Goal: Task Accomplishment & Management: Use online tool/utility

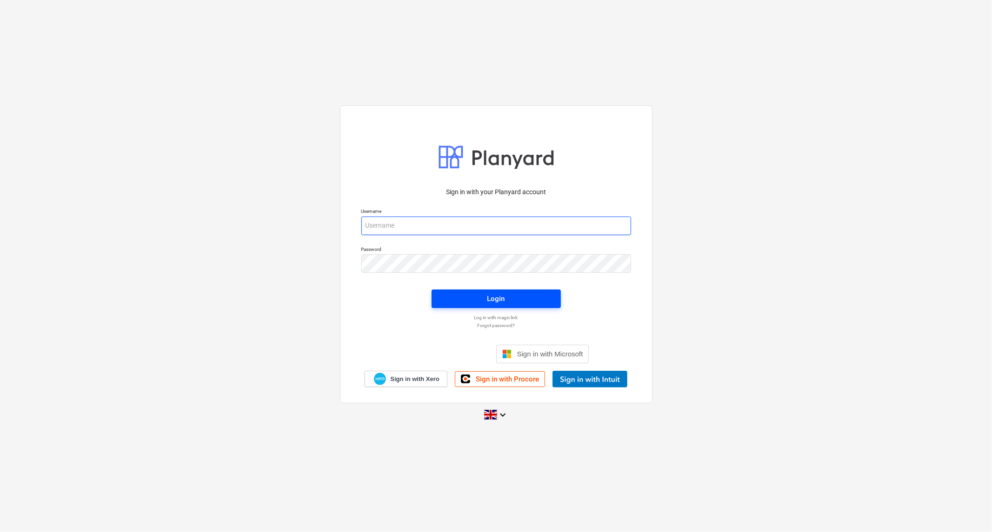
type input "[PERSON_NAME][EMAIL_ADDRESS][DOMAIN_NAME]"
click at [471, 298] on span "Login" at bounding box center [496, 299] width 107 height 12
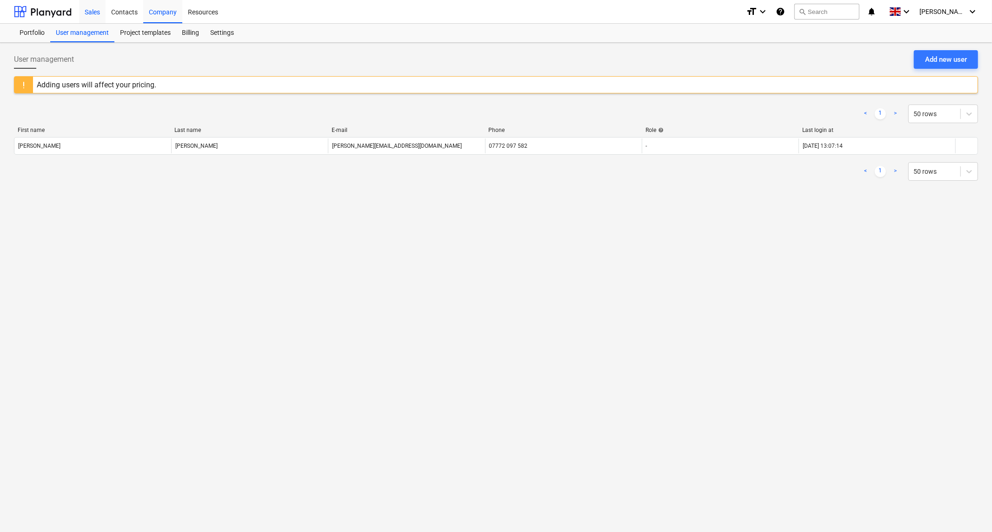
click at [90, 14] on div "Sales" at bounding box center [92, 12] width 27 height 24
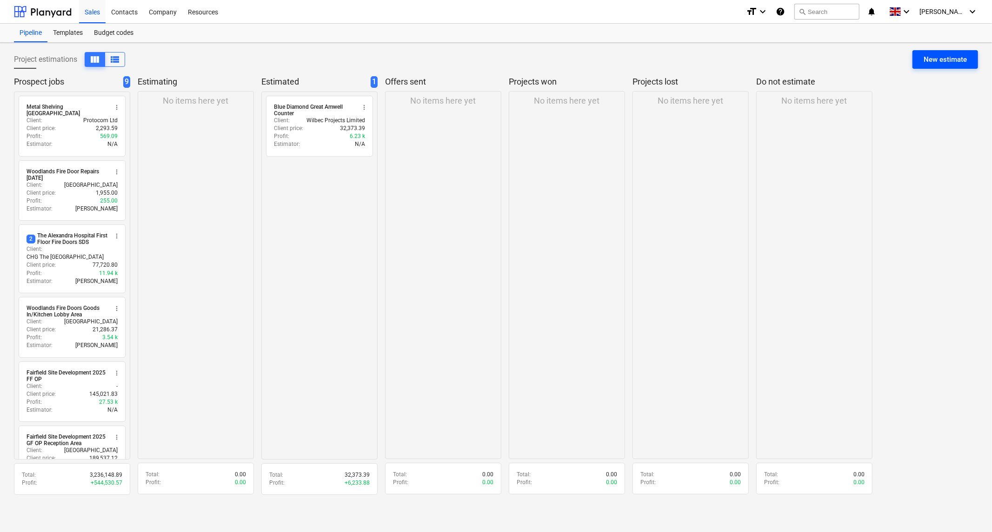
click at [937, 59] on div "New estimate" at bounding box center [944, 59] width 43 height 12
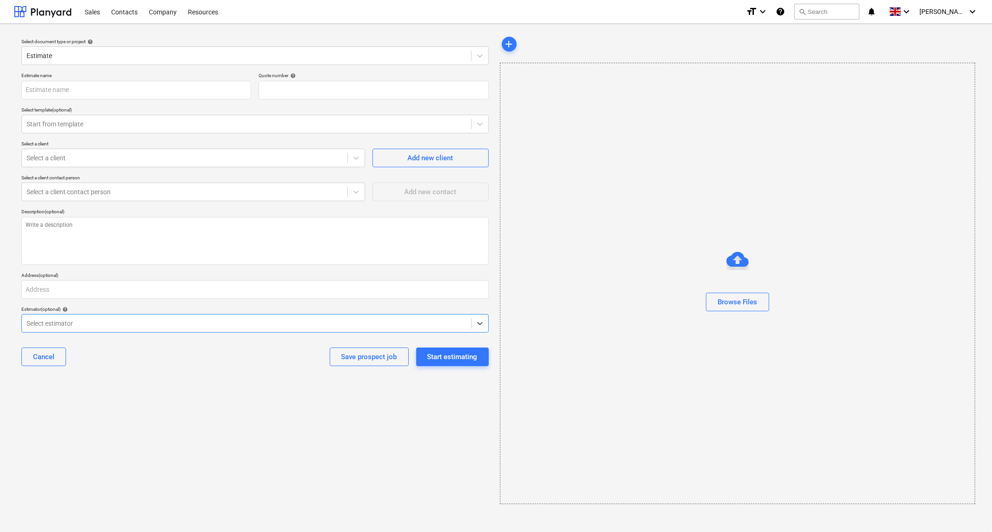
type textarea "x"
type input "QU-0013"
click at [144, 94] on input "text" at bounding box center [136, 90] width 230 height 19
type textarea "x"
type input "F"
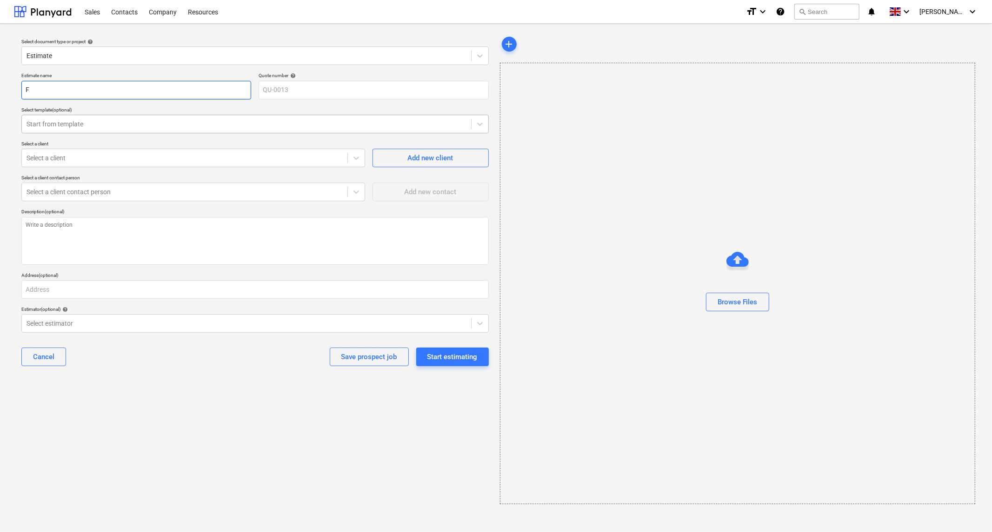
type textarea "x"
type input "Fa"
type textarea "x"
type input "Fai"
type textarea "x"
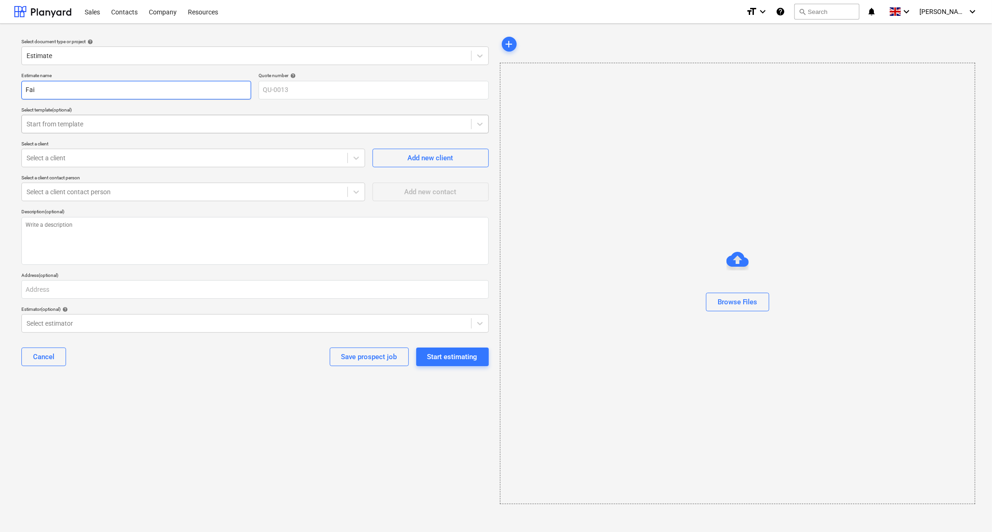
type input "Fa"
type textarea "x"
type input "F"
type textarea "x"
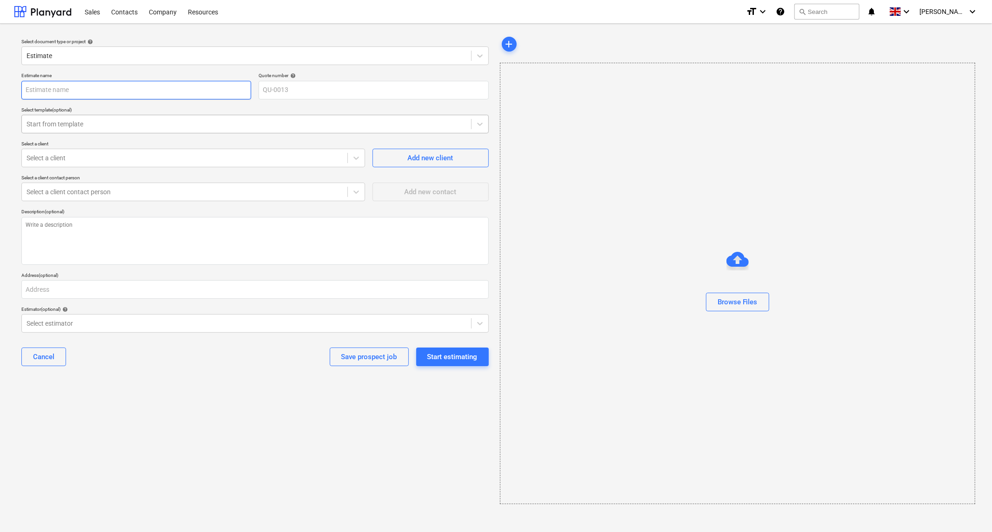
type input "T"
type textarea "x"
type input "Th"
type textarea "x"
type input "The"
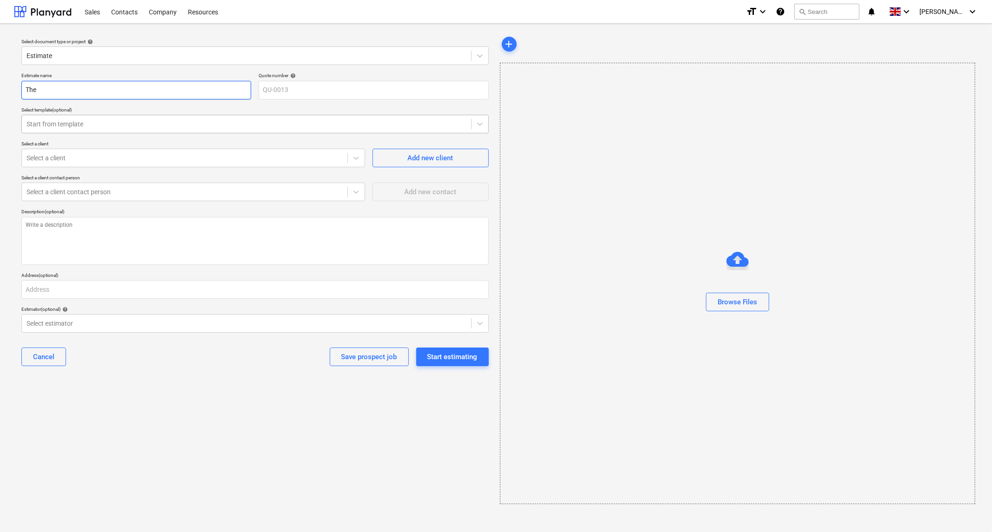
type textarea "x"
type input "Thea"
type textarea "x"
type input "Theat"
type textarea "x"
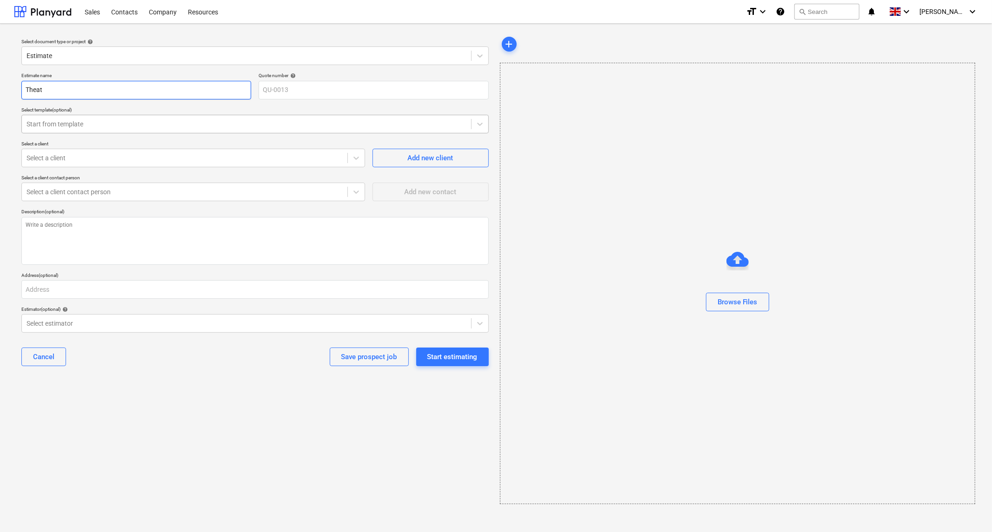
type input "Theatr"
type textarea "x"
type input "Theatre"
type textarea "x"
type input "Theatre"
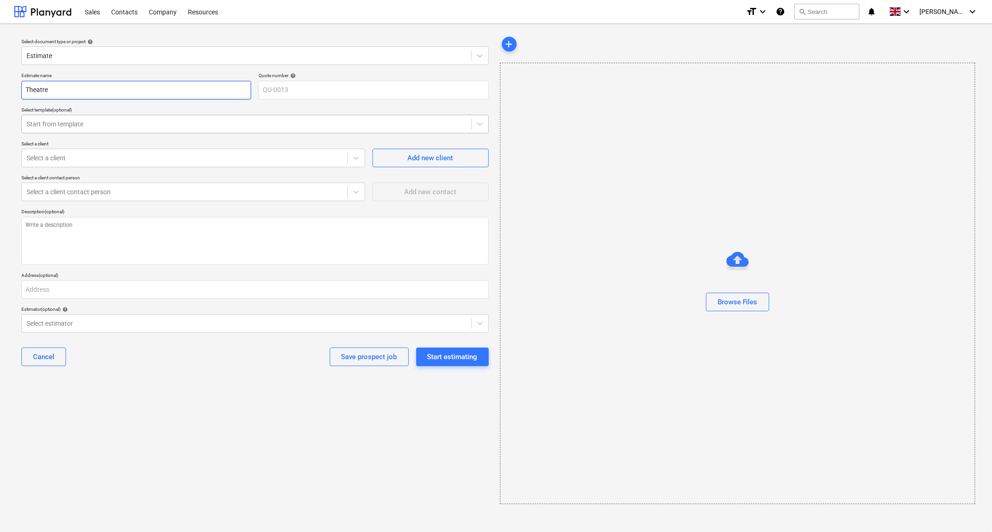
type textarea "x"
type input "Theatre 1"
type textarea "x"
type input "Theatre 1"
type textarea "x"
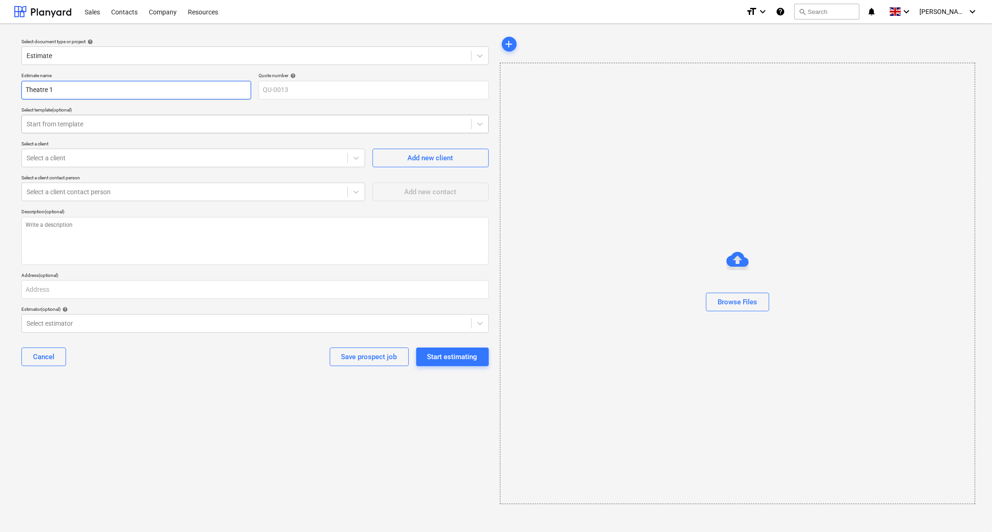
type input "Theatre 1 C"
type textarea "x"
type input "Theatre [DATE]"
type textarea "x"
type input "Theatre 1 Cei"
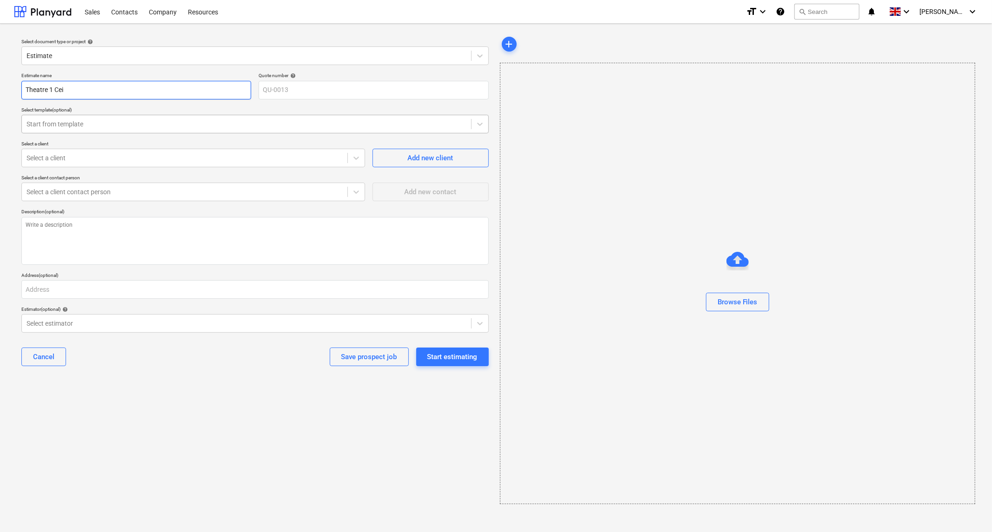
type textarea "x"
type input "Theatre 1 Ceil"
type textarea "x"
type input "Theatre 1 Ceili"
type textarea "x"
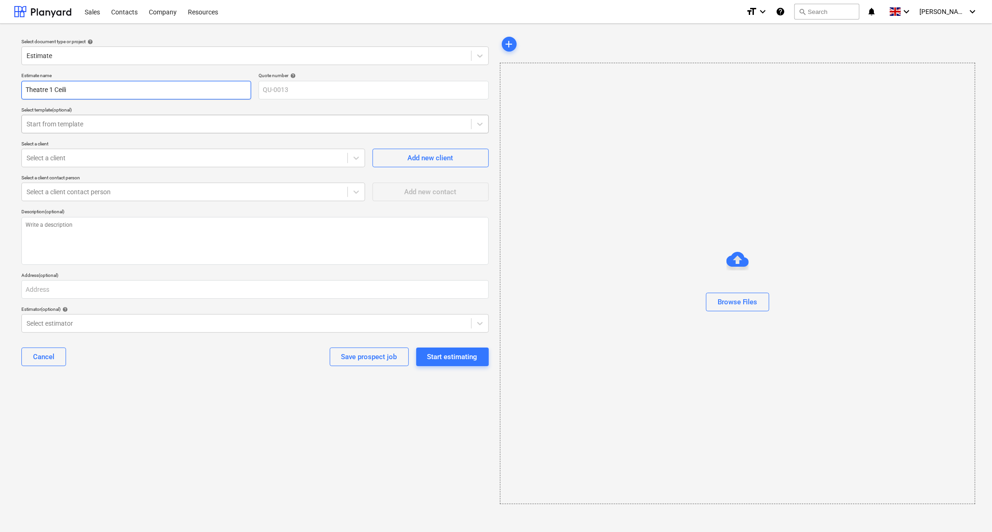
type input "Theatre 1 Ceilin"
type textarea "x"
type input "Theatre 1 Ceiling"
type textarea "x"
type input "Theatre 1 Ceiling"
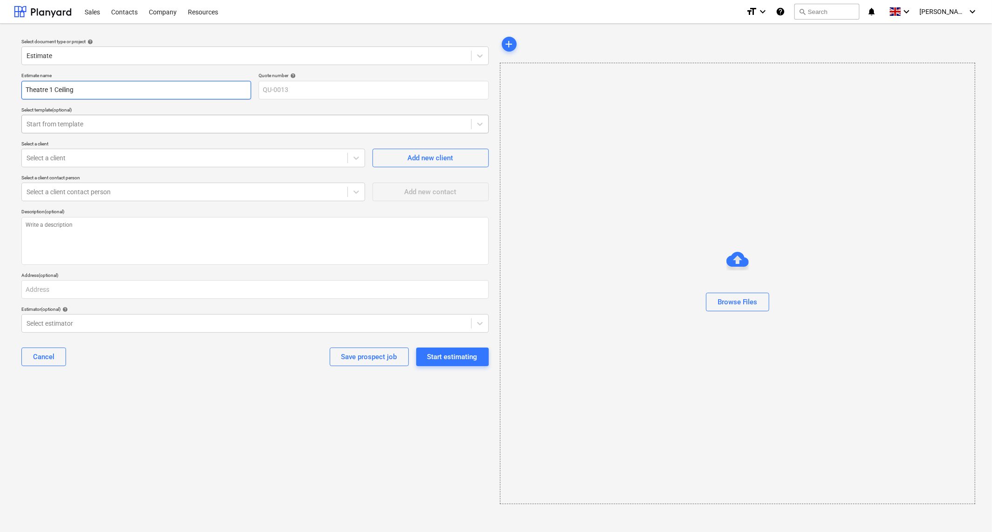
type textarea "x"
type input "Theatre 1 Ceiling R"
type textarea "x"
type input "Theatre 1 Ceiling Re"
type textarea "x"
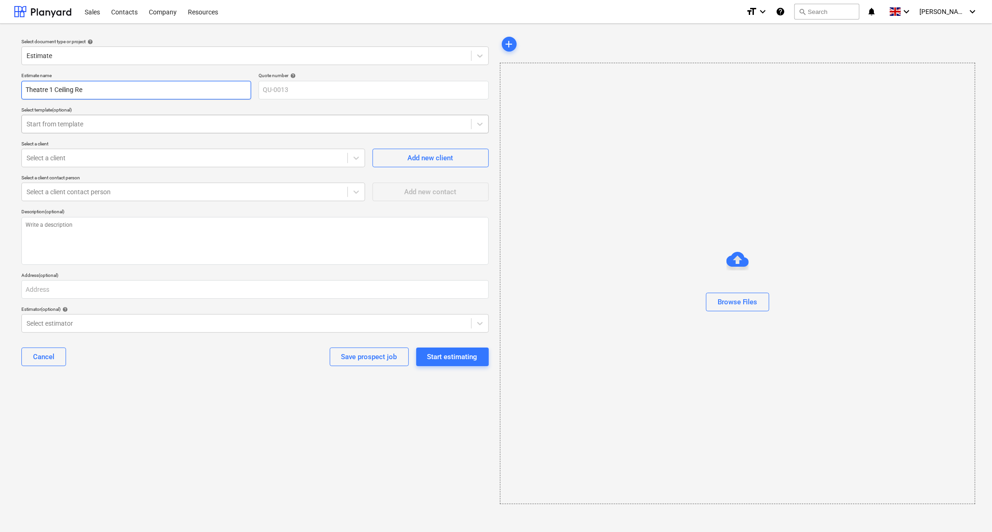
type input "Theatre 1 Ceiling Rep"
type textarea "x"
type input "Theatre 1 Ceiling Repa"
type textarea "x"
type input "Theatre 1 Ceiling Repai"
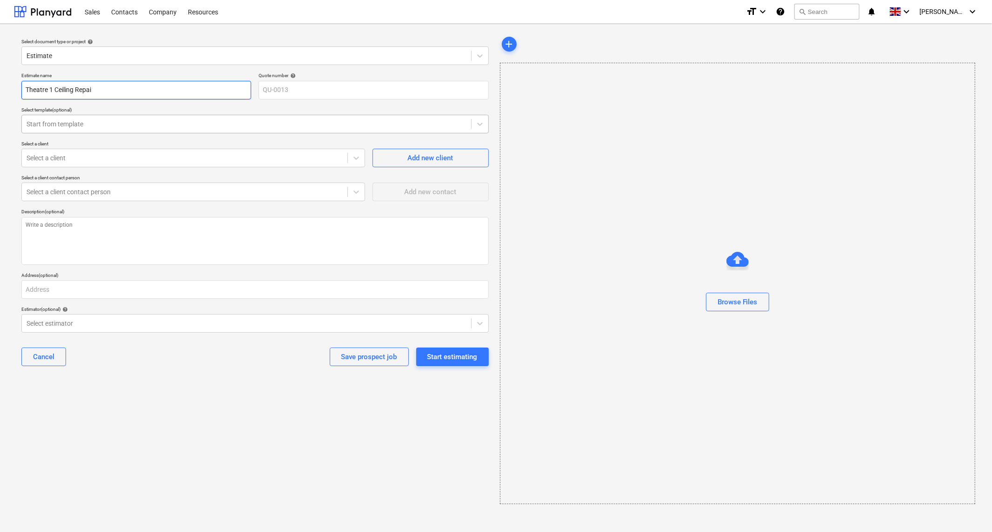
type textarea "x"
type input "Theatre 1 Ceiling Repair"
click at [356, 163] on div at bounding box center [356, 158] width 17 height 17
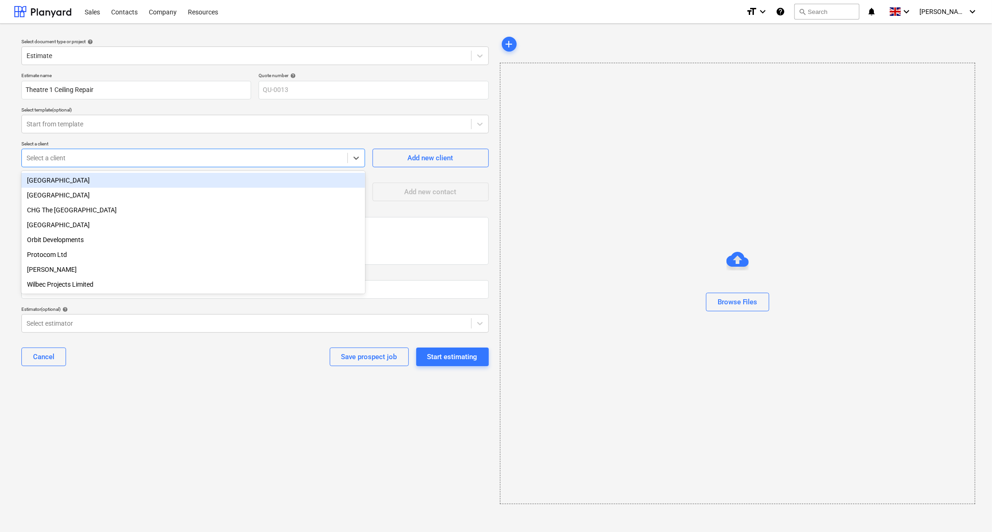
click at [89, 181] on div "[GEOGRAPHIC_DATA]" at bounding box center [193, 180] width 344 height 15
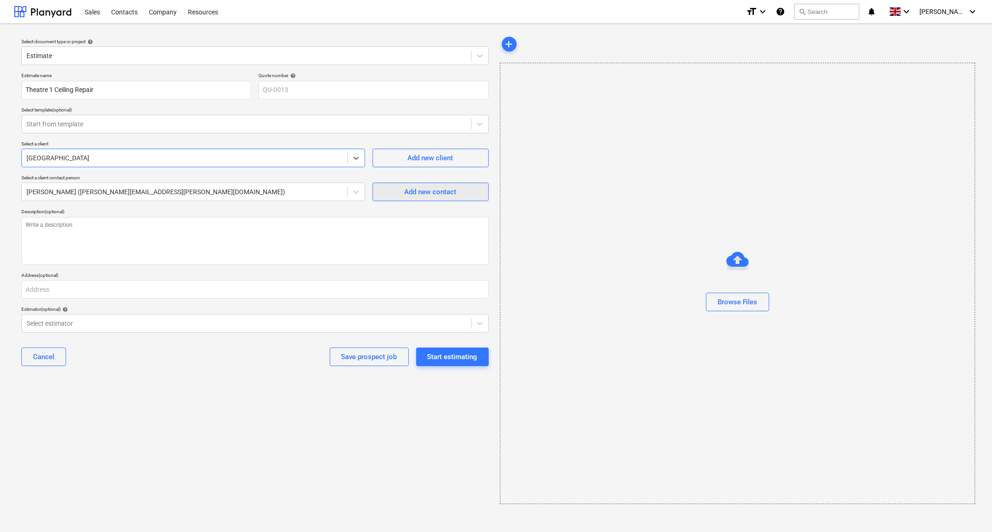
click at [425, 191] on div "Add new contact" at bounding box center [431, 192] width 52 height 12
type textarea "x"
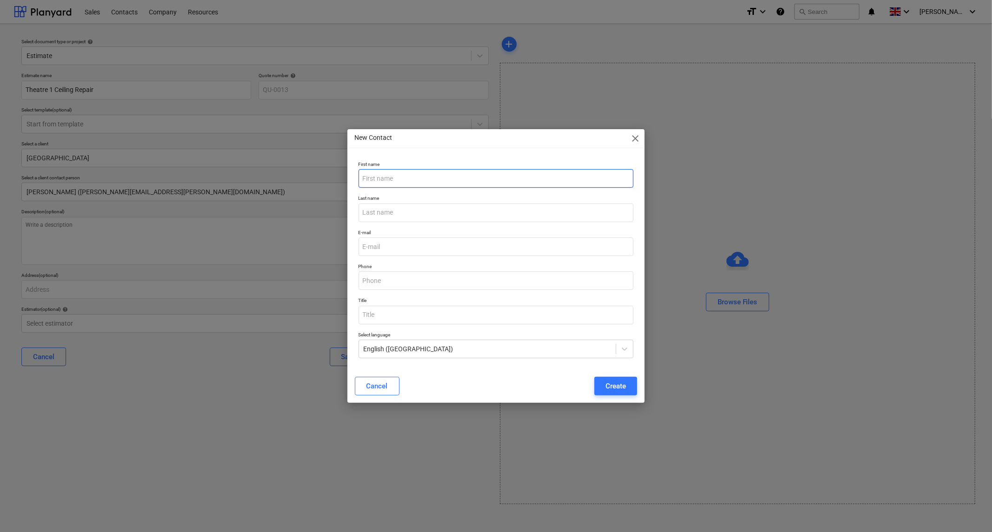
click at [422, 181] on input "text" at bounding box center [495, 178] width 275 height 19
click at [408, 179] on input "text" at bounding box center [495, 178] width 275 height 19
type input "[PERSON_NAME]"
type input "Y"
type input "Tangasawi"
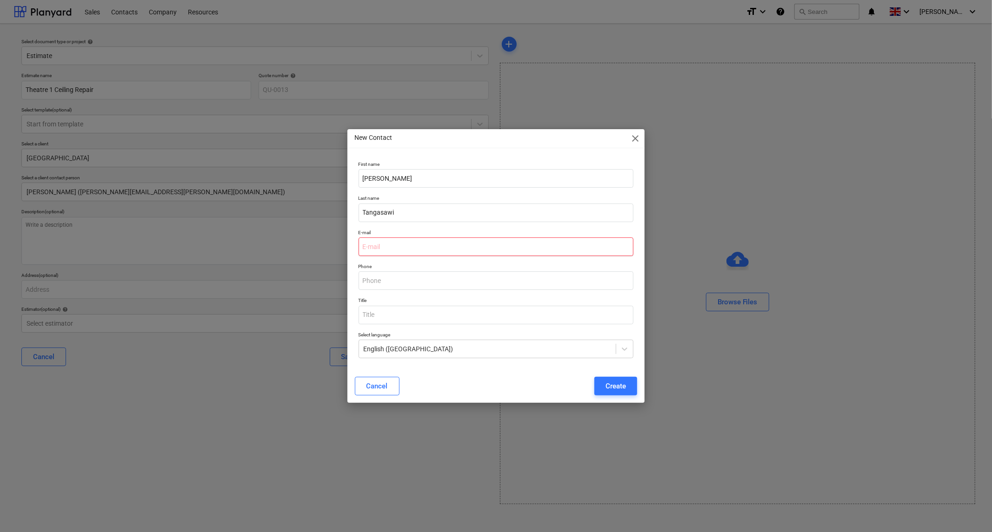
click at [462, 248] on input "email" at bounding box center [495, 247] width 275 height 19
paste input "[PERSON_NAME] <[PERSON_NAME][EMAIL_ADDRESS][DOMAIN_NAME]>"
click at [576, 244] on input "[PERSON_NAME] <[PERSON_NAME][EMAIL_ADDRESS][DOMAIN_NAME]>" at bounding box center [495, 247] width 275 height 19
type input "[PERSON_NAME][EMAIL_ADDRESS][DOMAIN_NAME]"
click at [380, 276] on input "text" at bounding box center [495, 281] width 275 height 19
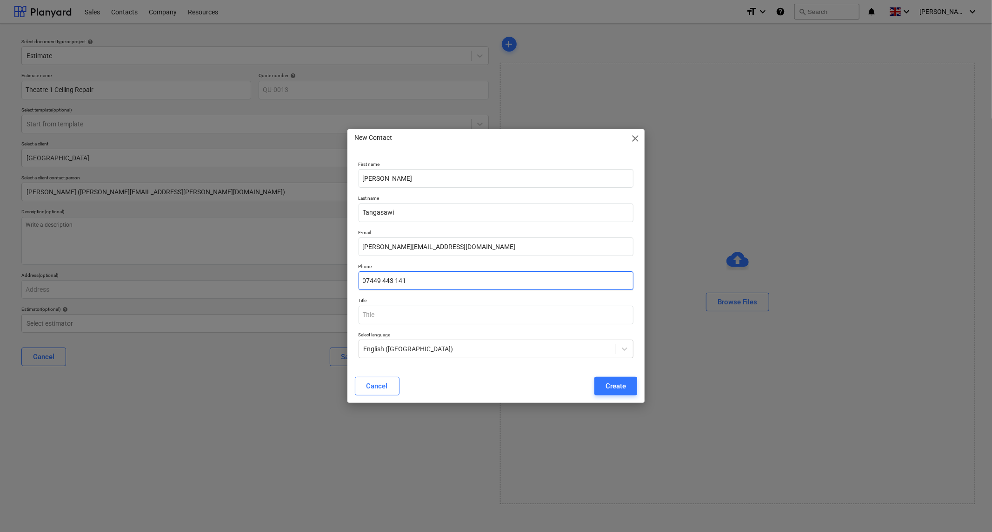
type input "07449 443 141"
click at [623, 390] on div "Create" at bounding box center [615, 386] width 20 height 12
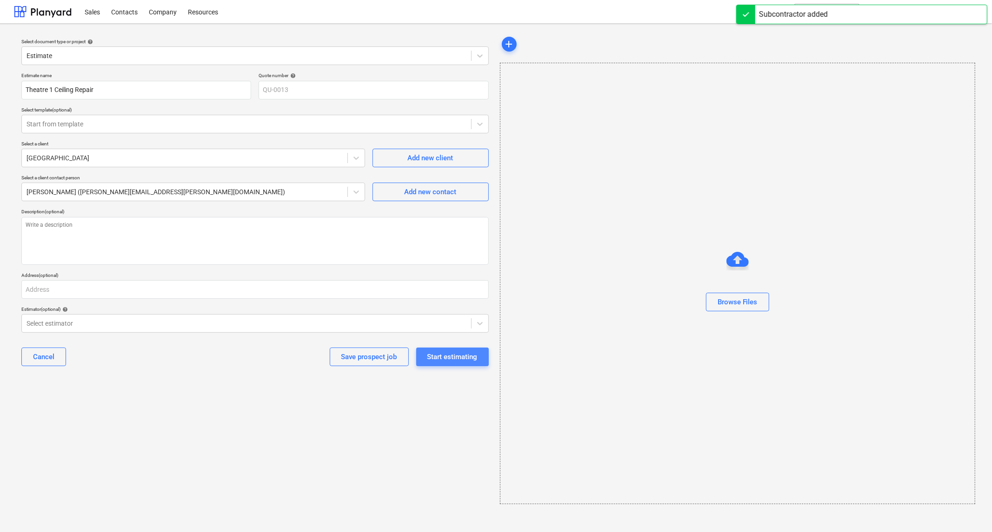
click at [465, 357] on div "Start estimating" at bounding box center [452, 357] width 50 height 12
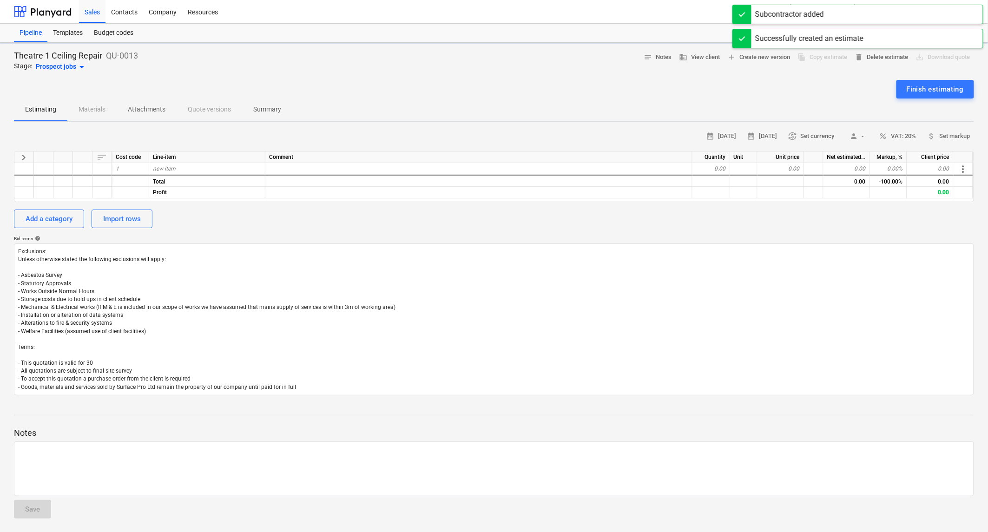
type textarea "x"
click at [183, 170] on div "new item" at bounding box center [207, 169] width 116 height 12
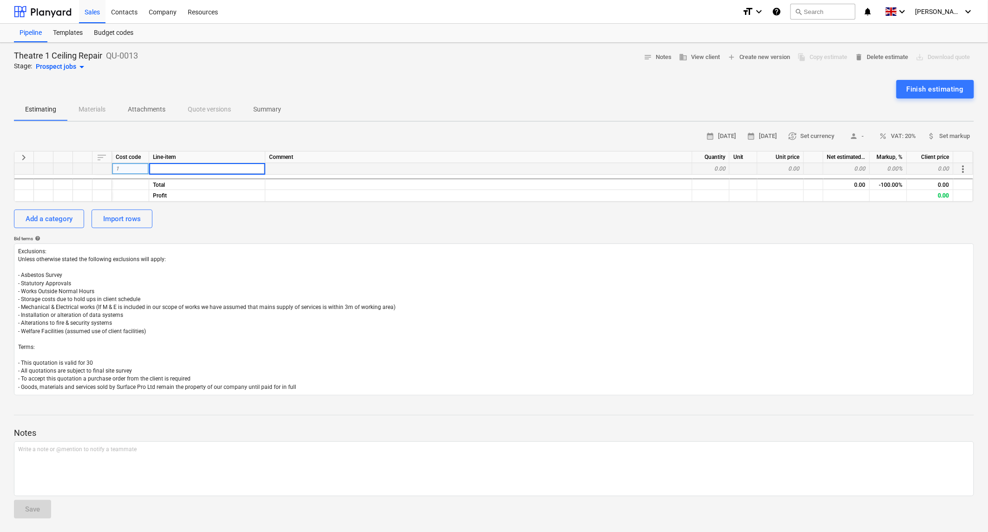
click at [170, 169] on input at bounding box center [207, 168] width 116 height 11
type input "S"
click at [60, 216] on div "Add a category" at bounding box center [49, 219] width 47 height 12
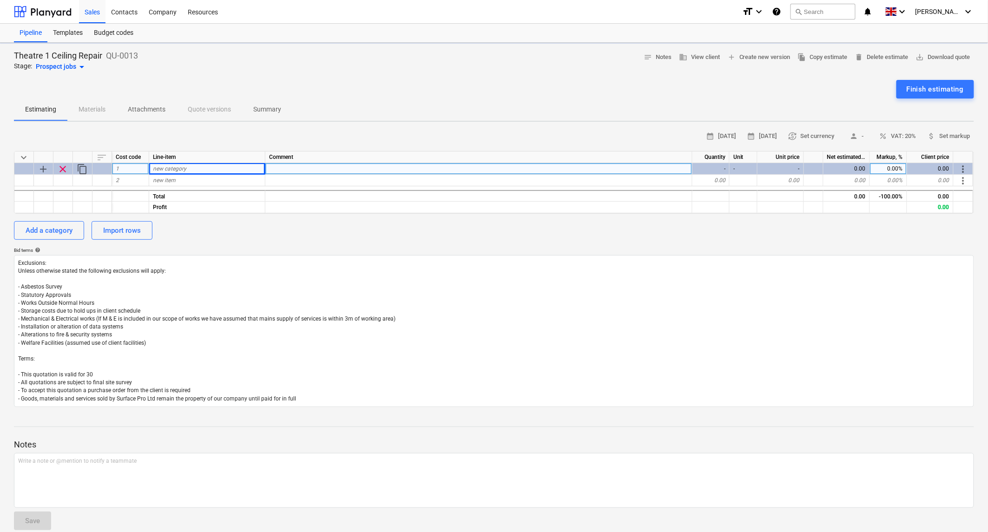
type textarea "x"
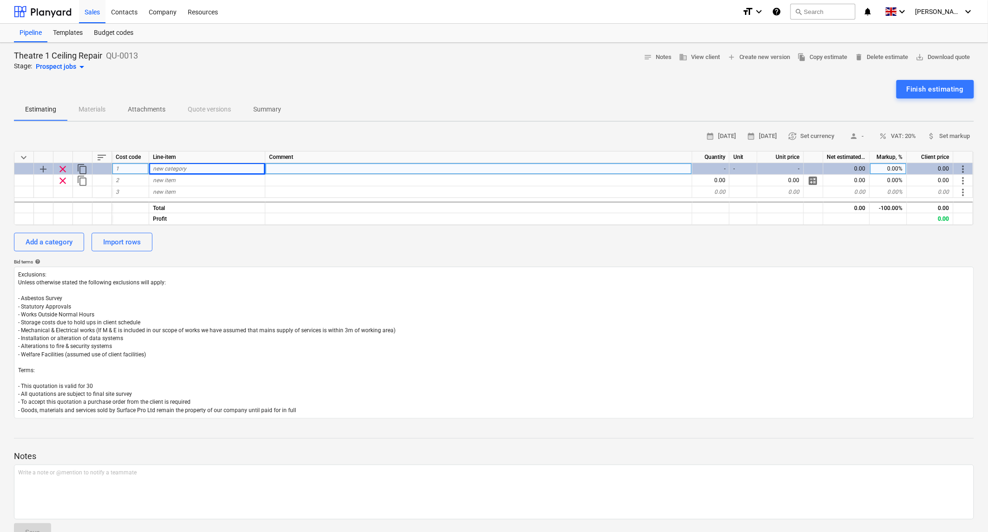
click at [179, 168] on span "new category" at bounding box center [169, 169] width 33 height 7
type input "C"
type input "CEILING DAMAGE REPAIR"
type textarea "x"
type input "S"
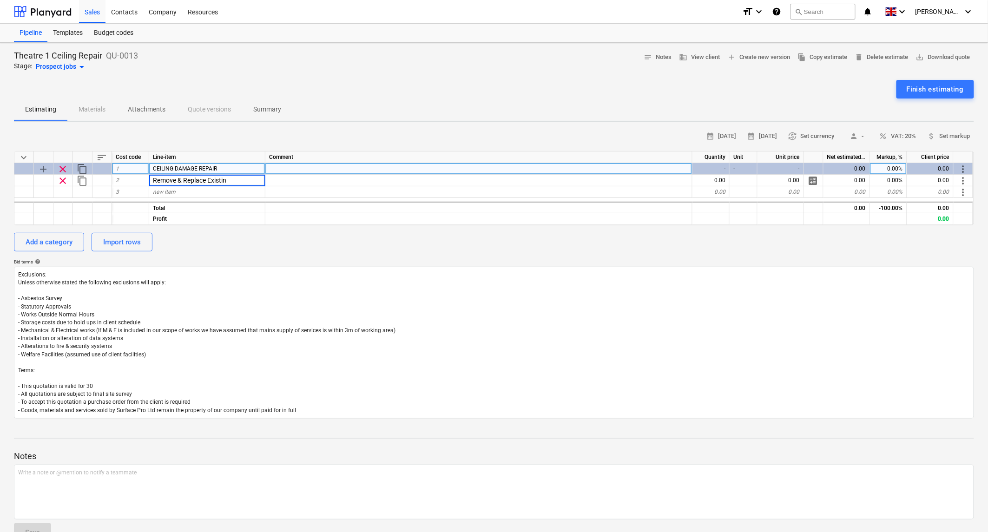
type input "Remove & Replace Existing"
type textarea "x"
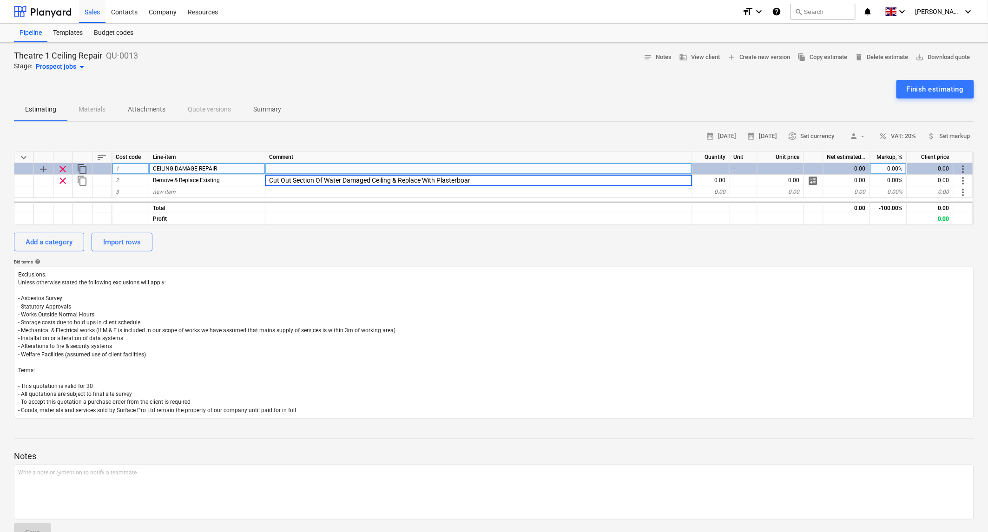
type input "Cut Out Section Of Water Damaged Ceiling & Replace With Plasterboard"
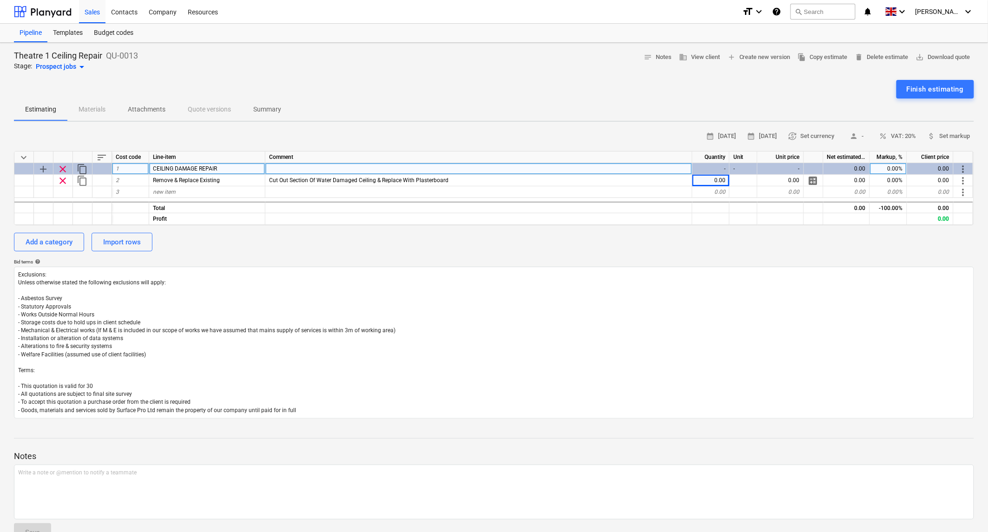
type textarea "x"
type input "250"
type textarea "x"
type input "Refinish"
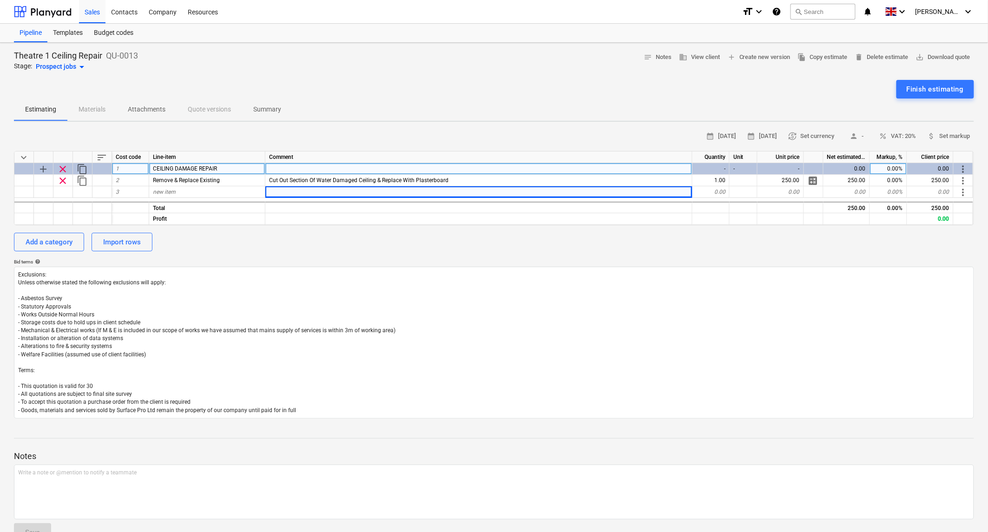
type textarea "x"
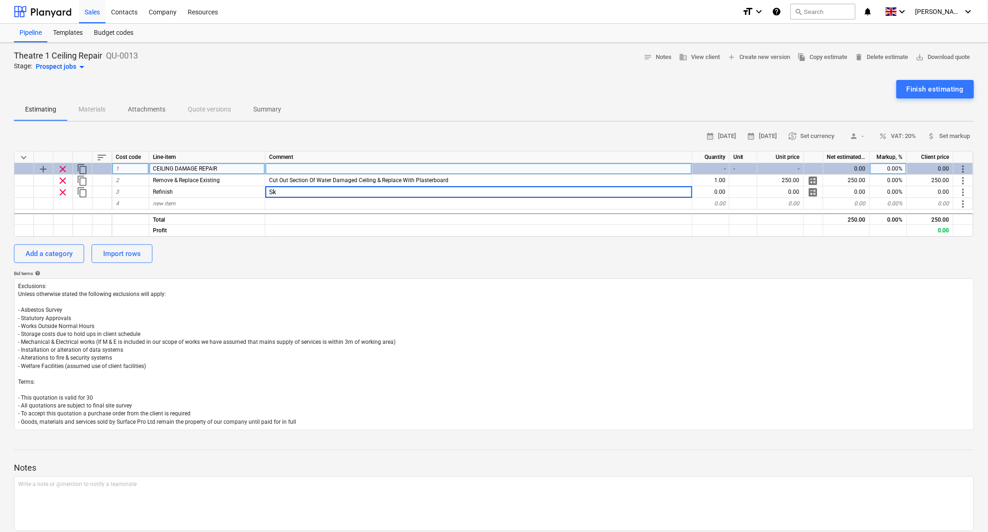
type input "S"
type input "Patch In With Plaster Finish"
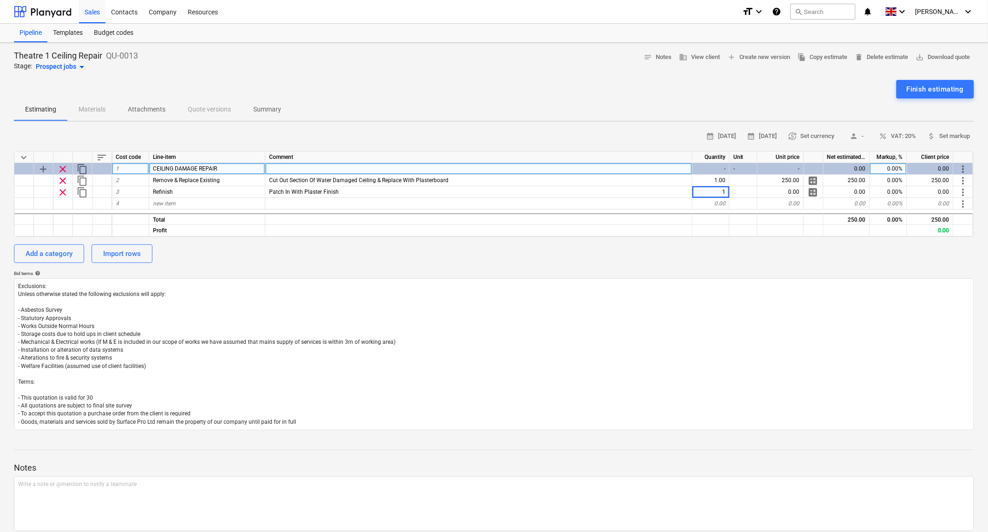
type textarea "x"
type input "250"
type textarea "x"
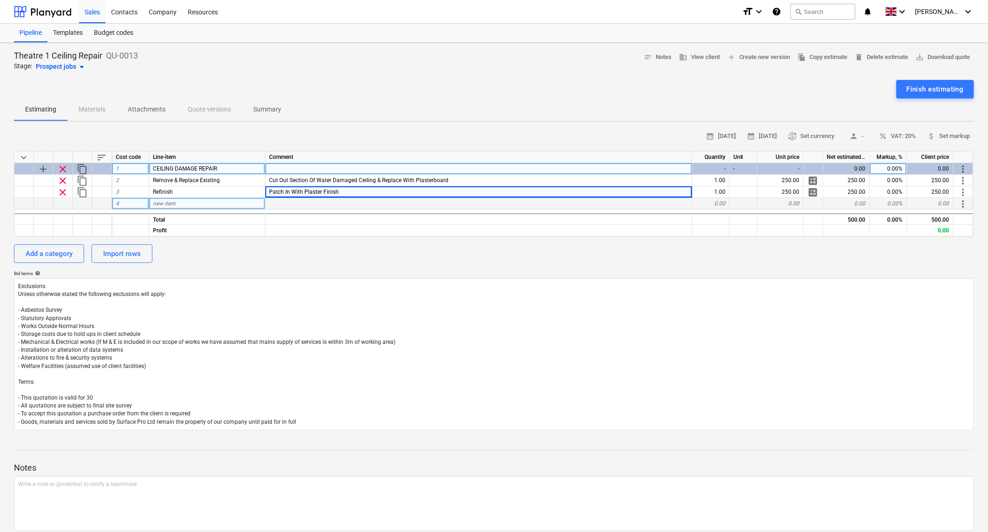
click at [177, 200] on div "new item" at bounding box center [207, 204] width 116 height 12
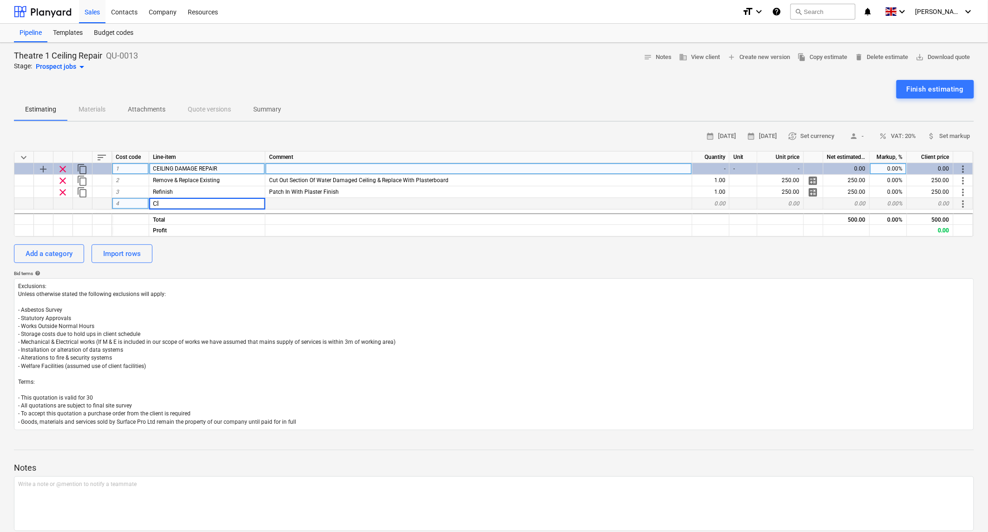
type input "C"
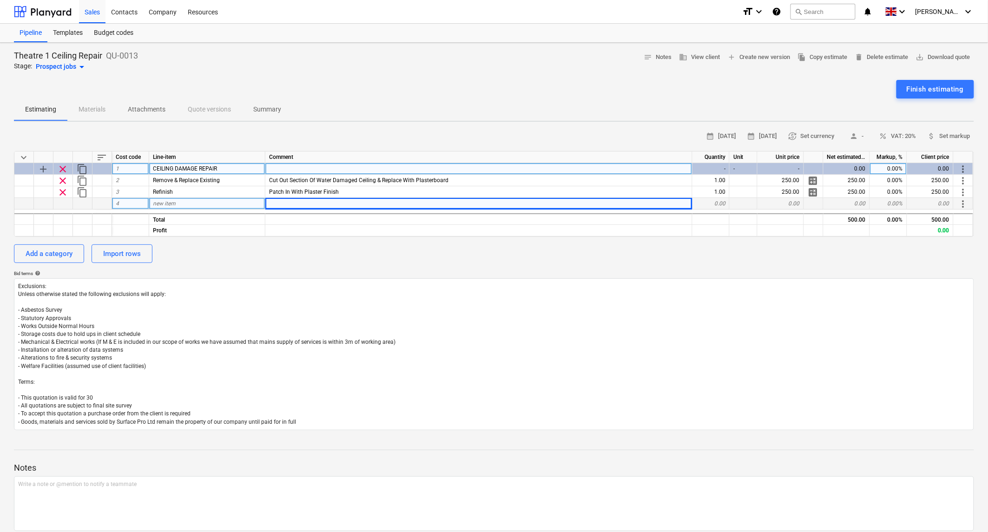
type textarea "x"
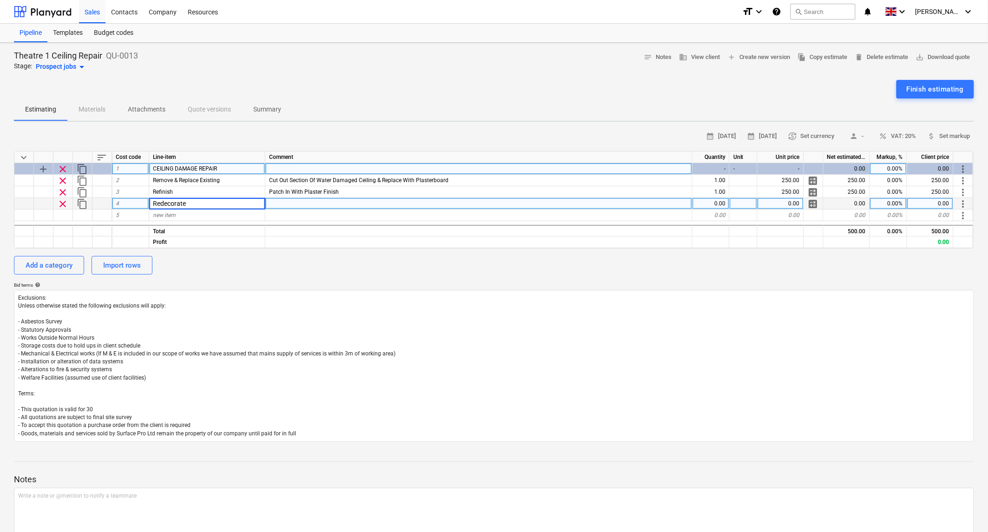
type input "Redecorate"
type textarea "x"
type input "Paint Ceiling With Micro Bar Paint Finish"
type textarea "x"
type input "250"
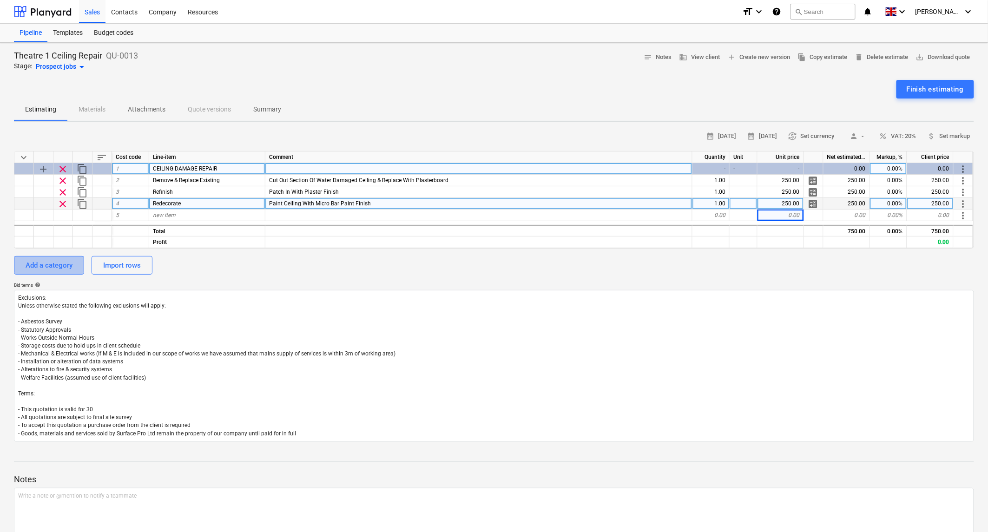
click at [65, 262] on div "Add a category" at bounding box center [49, 265] width 47 height 12
type textarea "x"
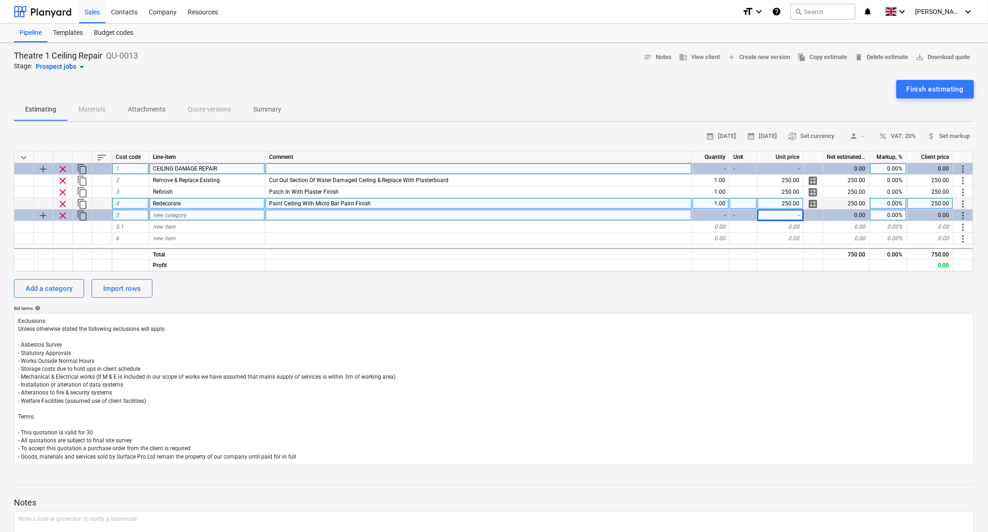
click at [172, 215] on span "new category" at bounding box center [169, 215] width 33 height 7
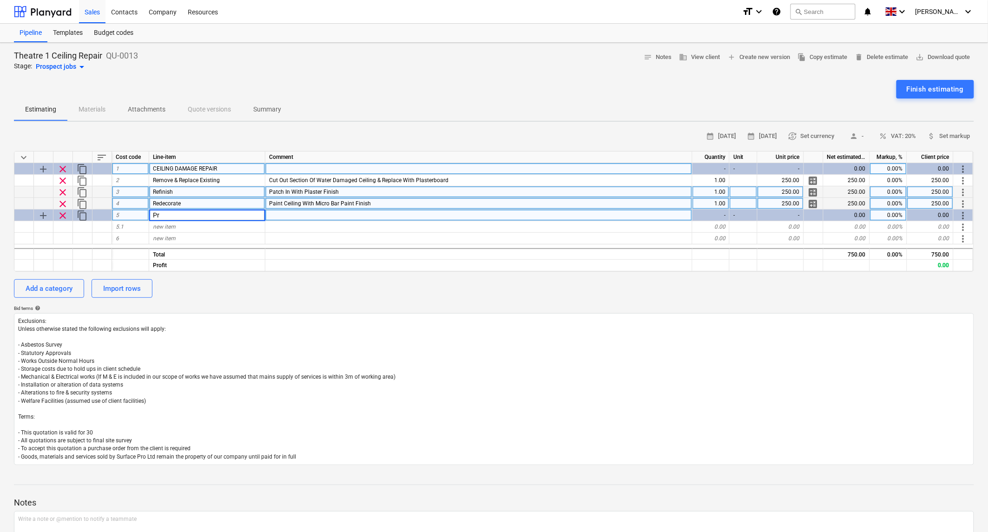
type input "P"
type input "PRELIMS"
type textarea "x"
type input "Costs allowed for 2 men"
type textarea "x"
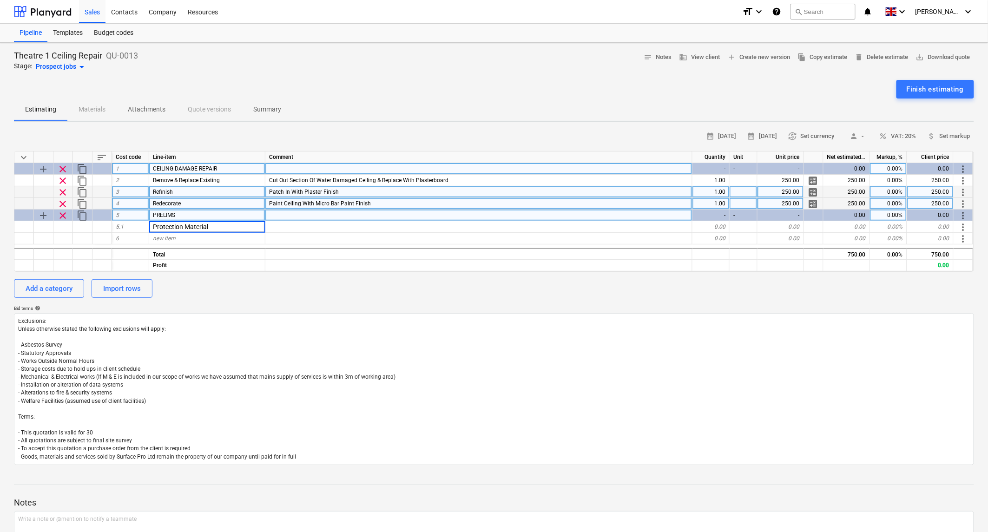
type input "Protection Materials"
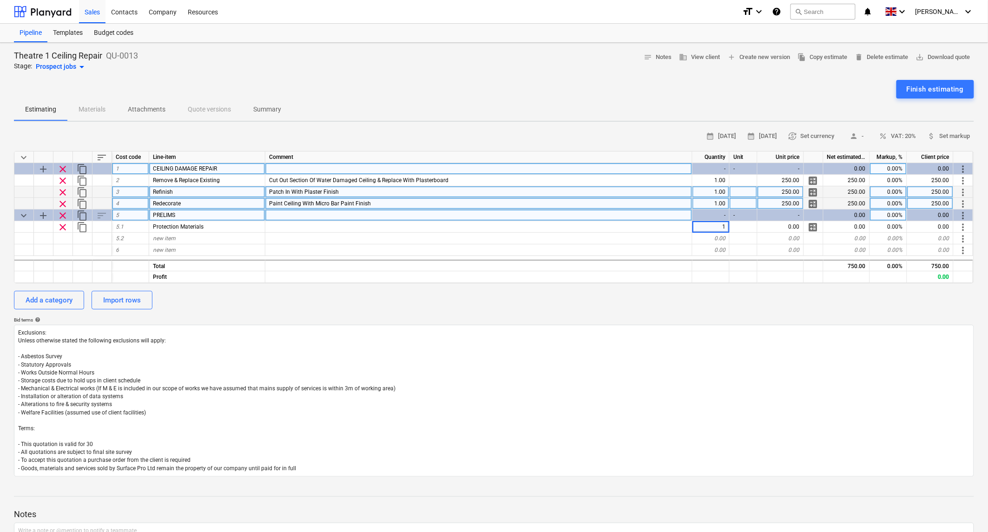
type textarea "x"
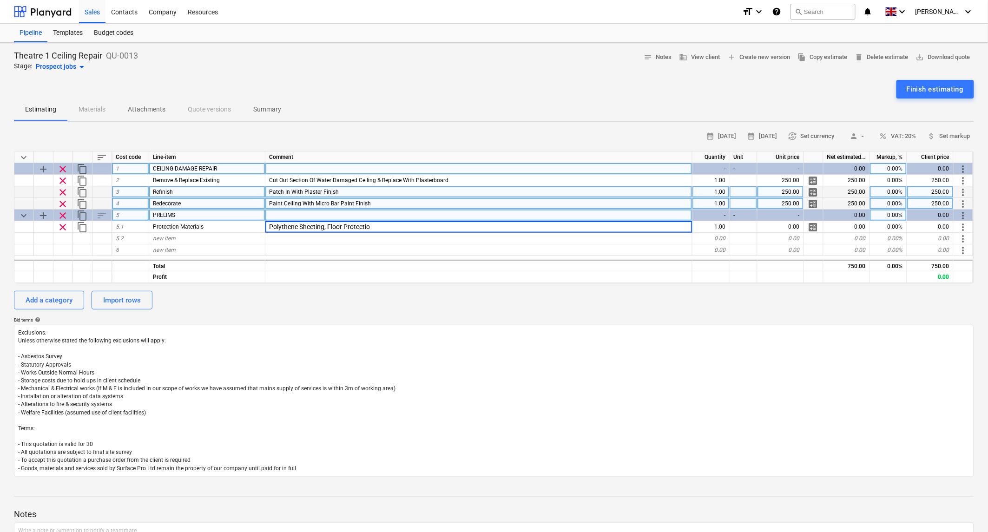
type input "Polythene Sheeting, Floor Protection"
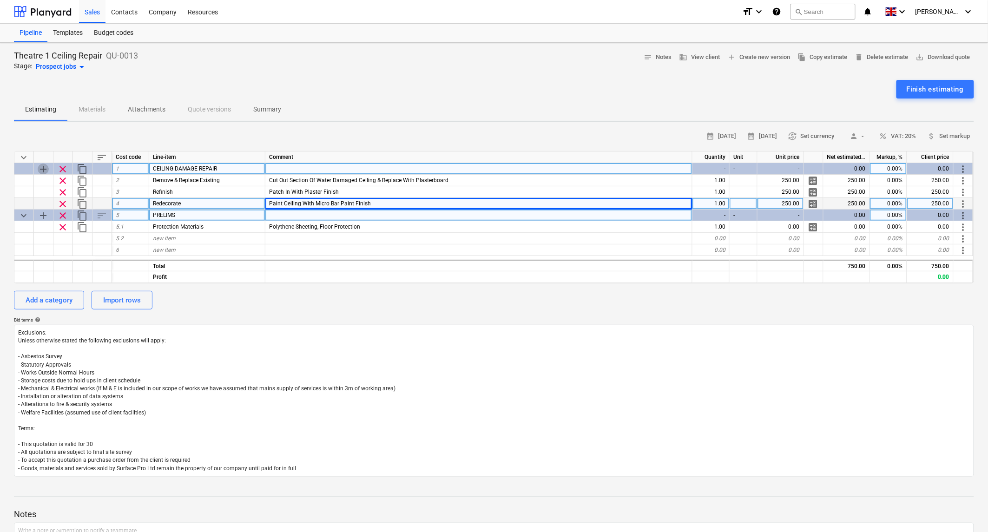
click at [46, 166] on span "add" at bounding box center [43, 169] width 11 height 11
click at [336, 201] on span "Paint Ceiling With Micro Bar Paint Finish" at bounding box center [320, 203] width 102 height 7
click at [216, 247] on div "new item" at bounding box center [207, 251] width 116 height 12
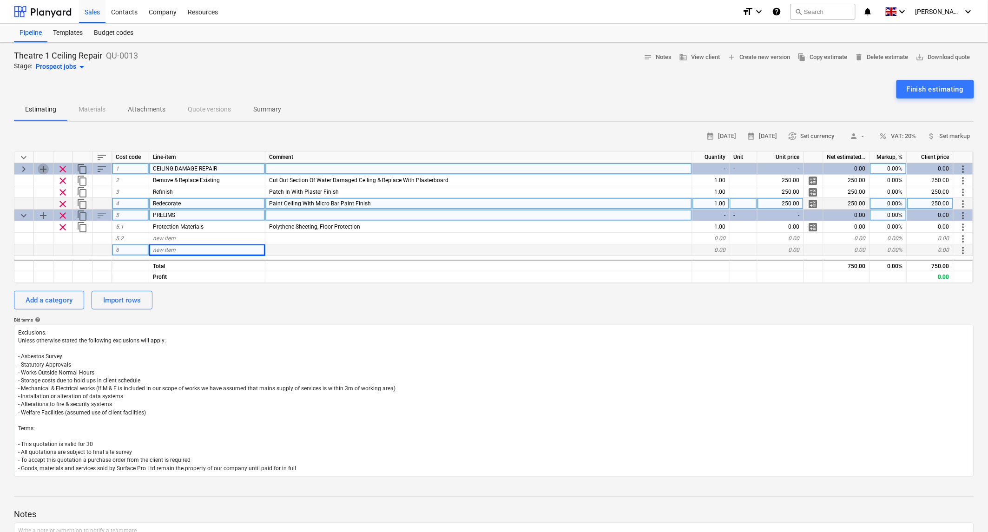
click at [44, 168] on span "add" at bounding box center [43, 169] width 11 height 11
click at [25, 167] on span "keyboard_arrow_right" at bounding box center [23, 169] width 11 height 11
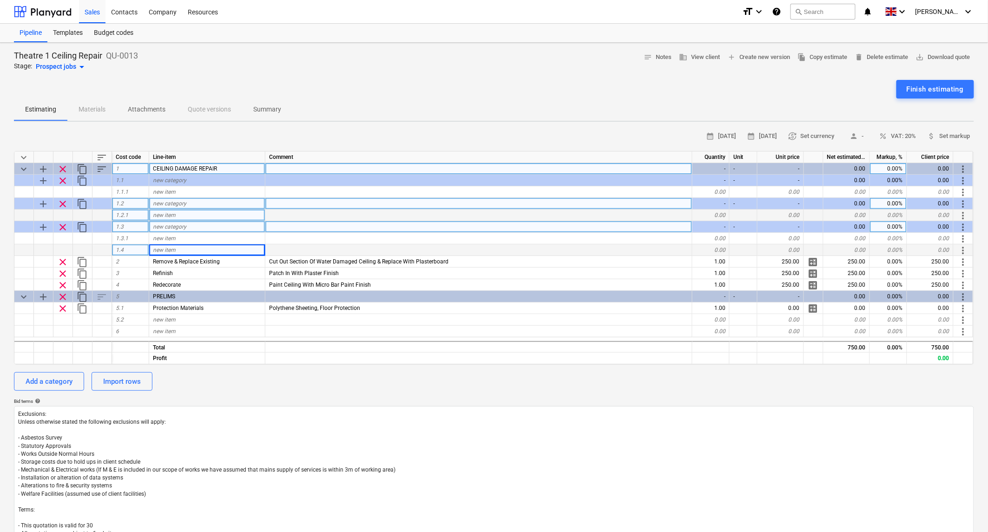
click at [60, 225] on span "clear" at bounding box center [62, 227] width 11 height 11
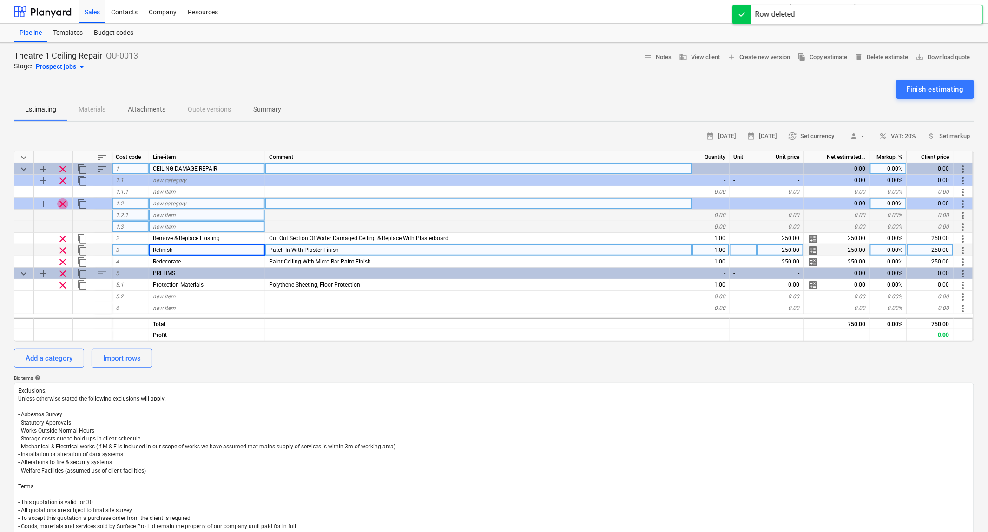
click at [62, 202] on span "clear" at bounding box center [62, 204] width 11 height 11
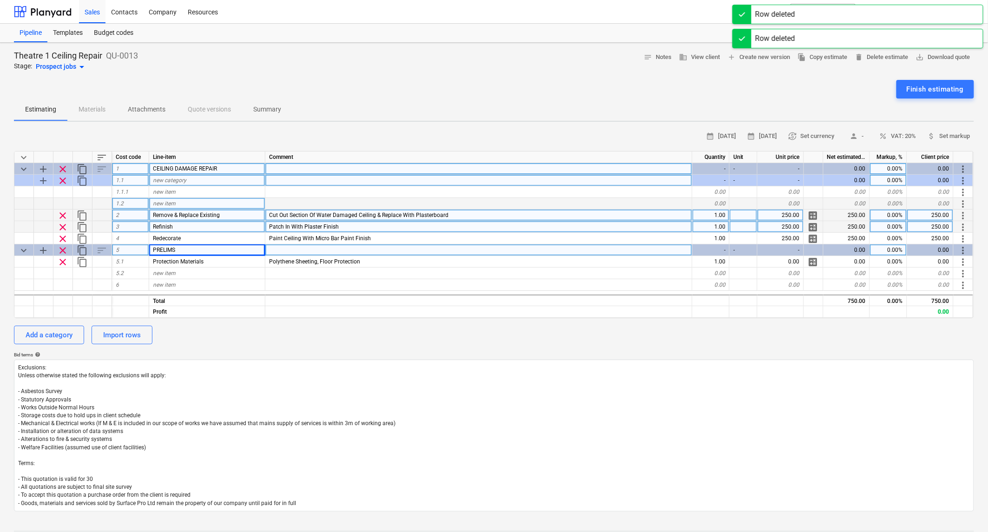
click at [62, 182] on span "clear" at bounding box center [62, 180] width 11 height 11
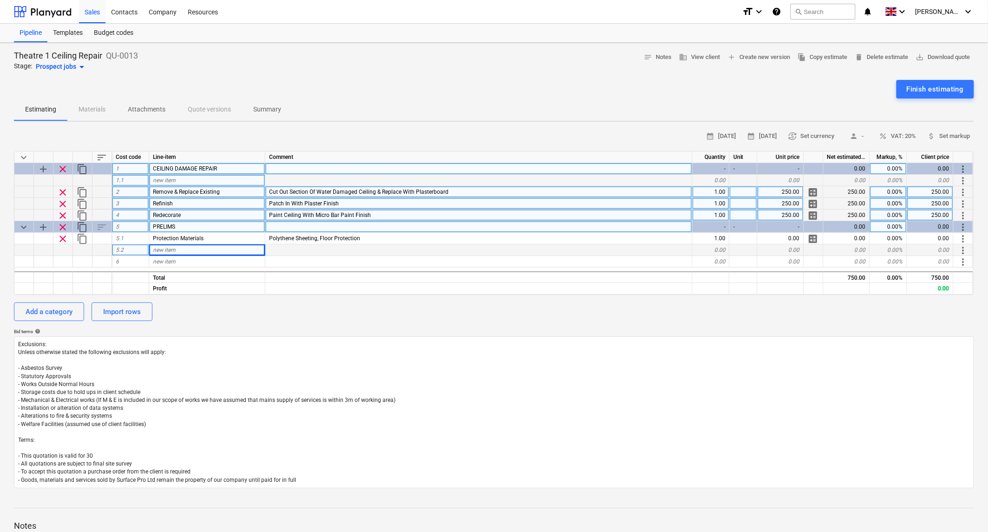
click at [352, 189] on span "Cut Out Section Of Water Damaged Ceiling & Replace With Plasterboard" at bounding box center [358, 192] width 179 height 7
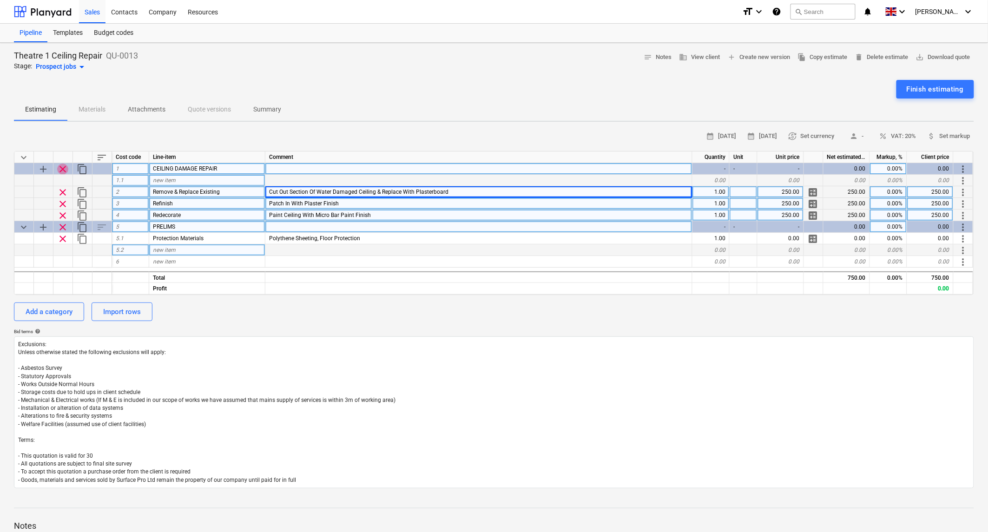
click at [59, 166] on span "clear" at bounding box center [62, 169] width 11 height 11
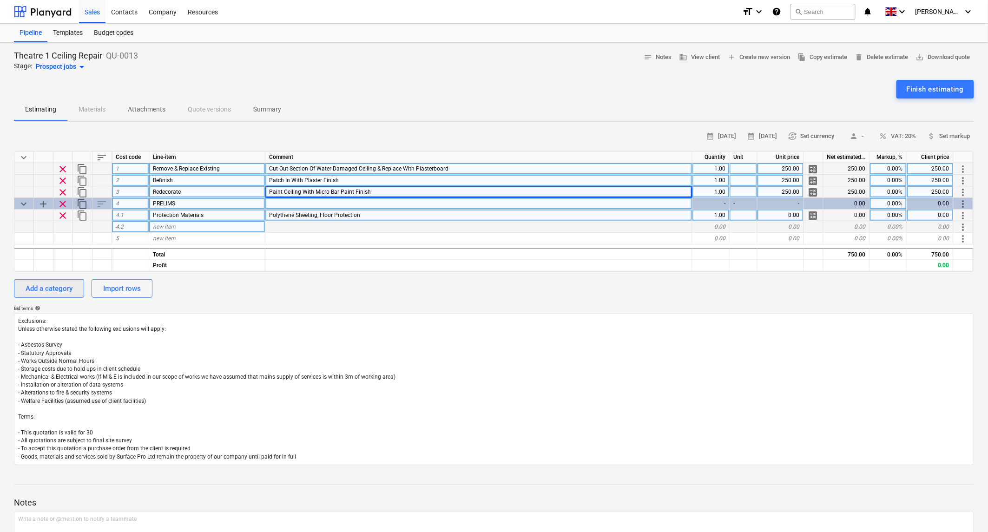
click at [61, 284] on div "Add a category" at bounding box center [49, 289] width 47 height 12
type textarea "x"
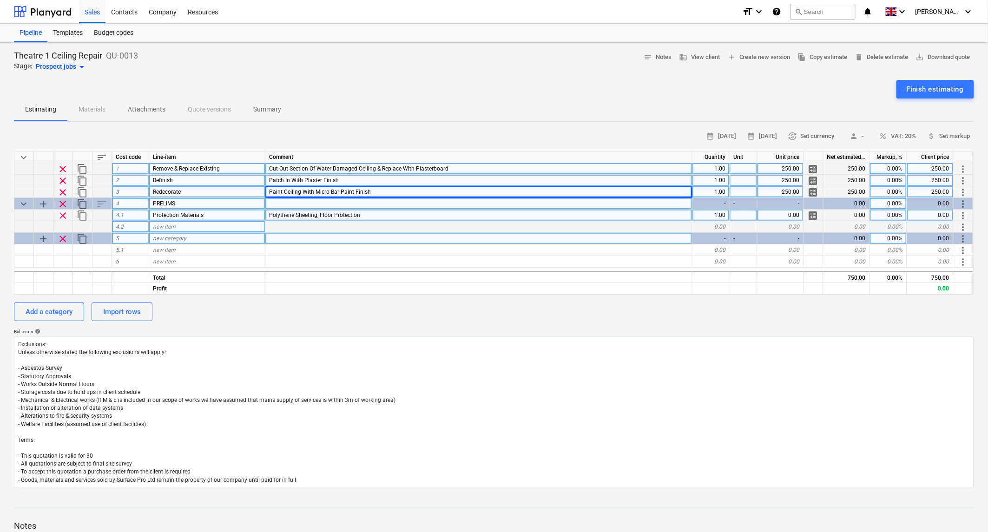
click at [169, 238] on span "new category" at bounding box center [169, 238] width 33 height 7
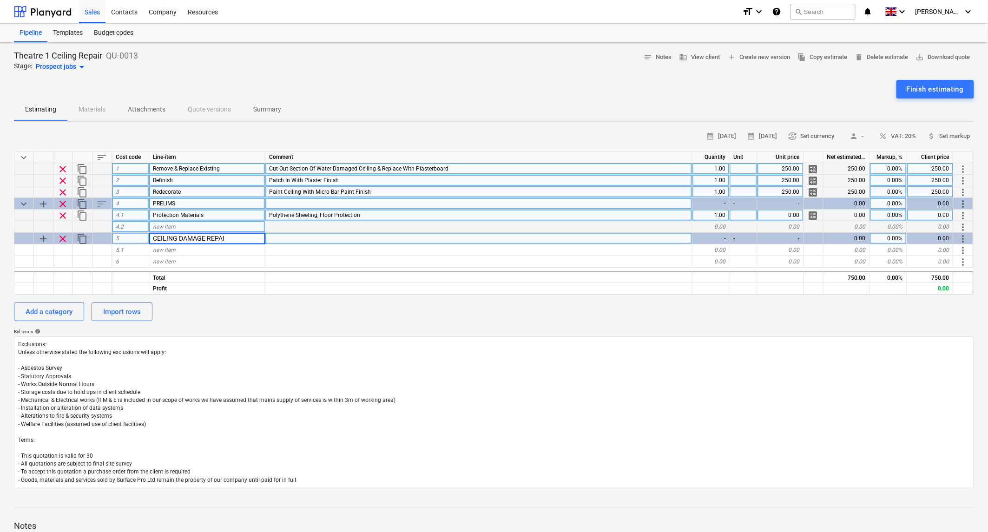
type input "CEILING DAMAGE REPAIR"
click at [371, 299] on div "calendar_month [DATE] calendar_month [DATE] currency_exchange Set currency pers…" at bounding box center [494, 308] width 961 height 359
click at [99, 154] on span "sort" at bounding box center [101, 157] width 11 height 11
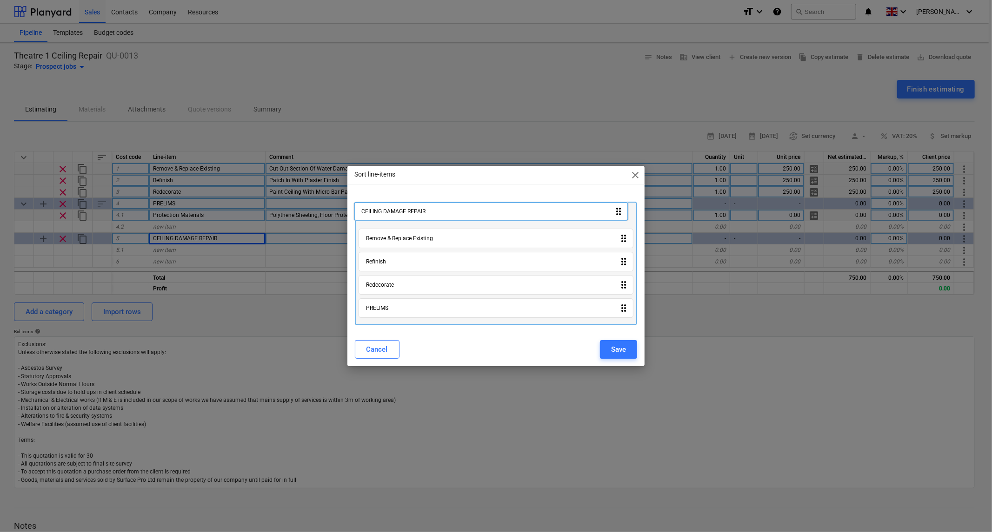
drag, startPoint x: 432, startPoint y: 312, endPoint x: 430, endPoint y: 213, distance: 99.5
click at [430, 213] on div "Remove & Replace Existing drag_indicator Refinish drag_indicator Redecorate dra…" at bounding box center [496, 264] width 283 height 124
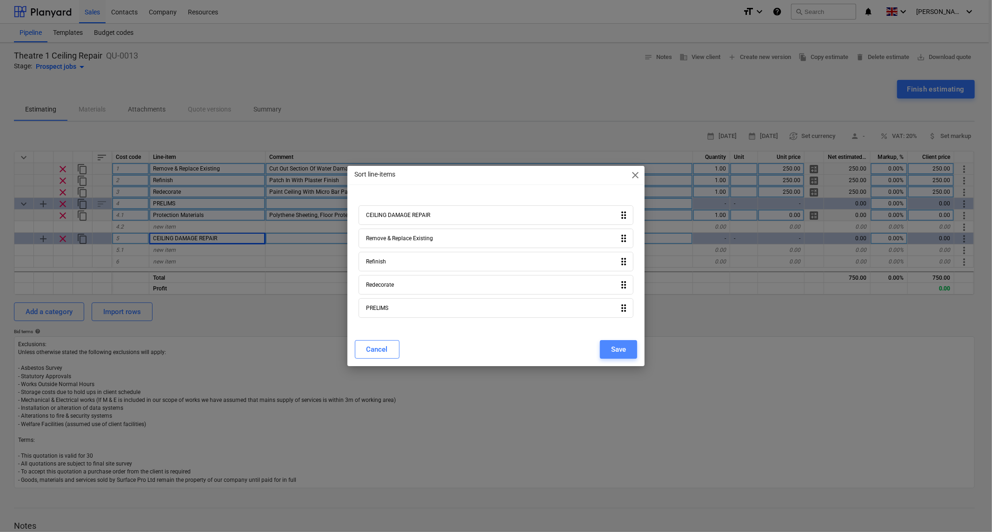
click at [617, 349] on div "Save" at bounding box center [618, 350] width 15 height 12
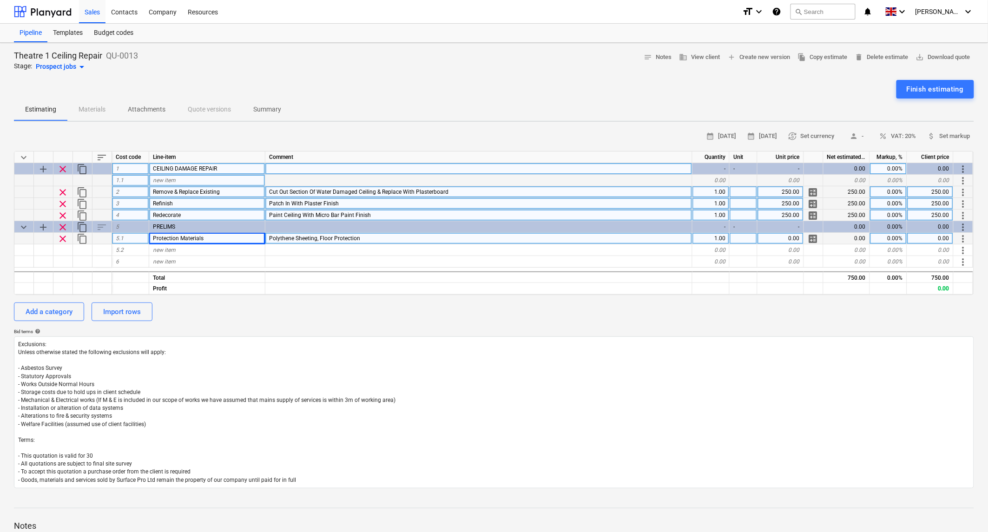
click at [964, 192] on span "more_vert" at bounding box center [963, 192] width 11 height 11
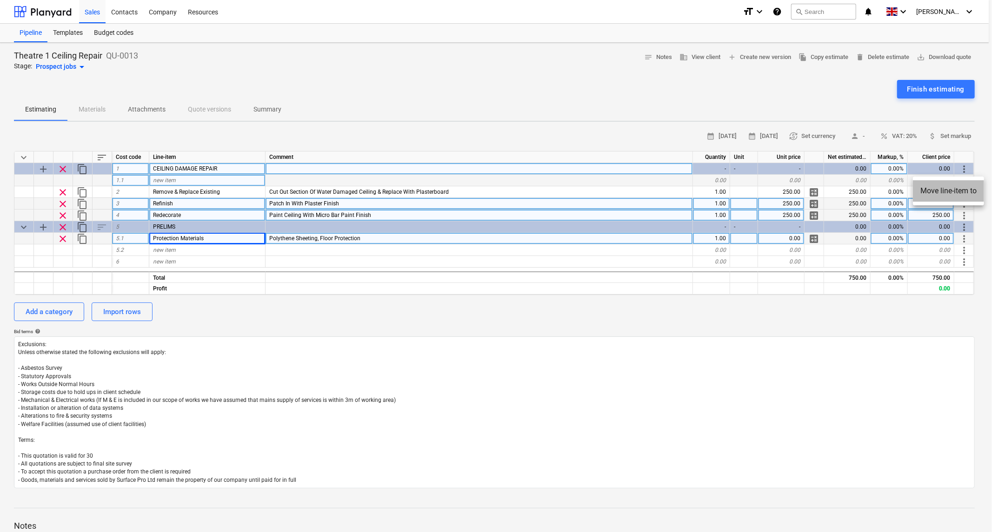
click at [975, 192] on li "Move line-item to" at bounding box center [948, 190] width 71 height 21
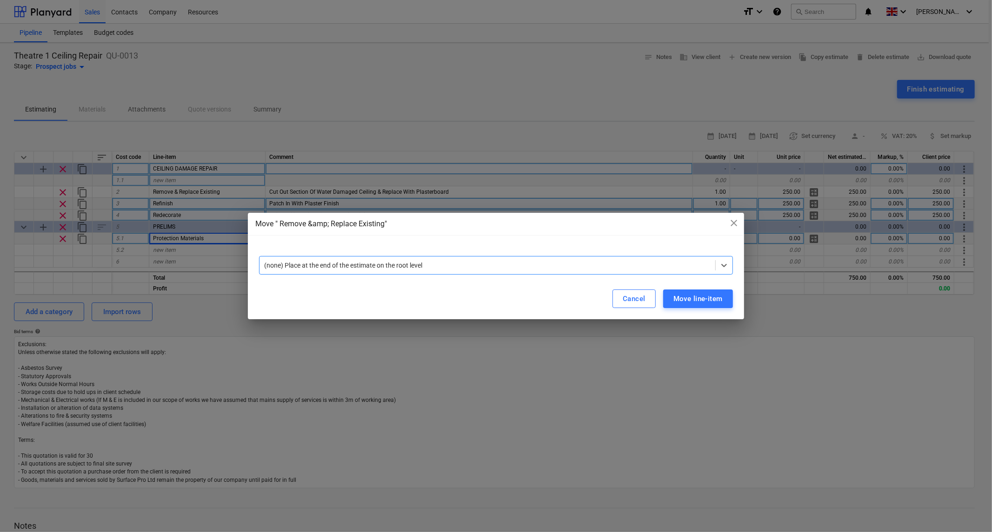
click at [582, 267] on div at bounding box center [487, 265] width 446 height 9
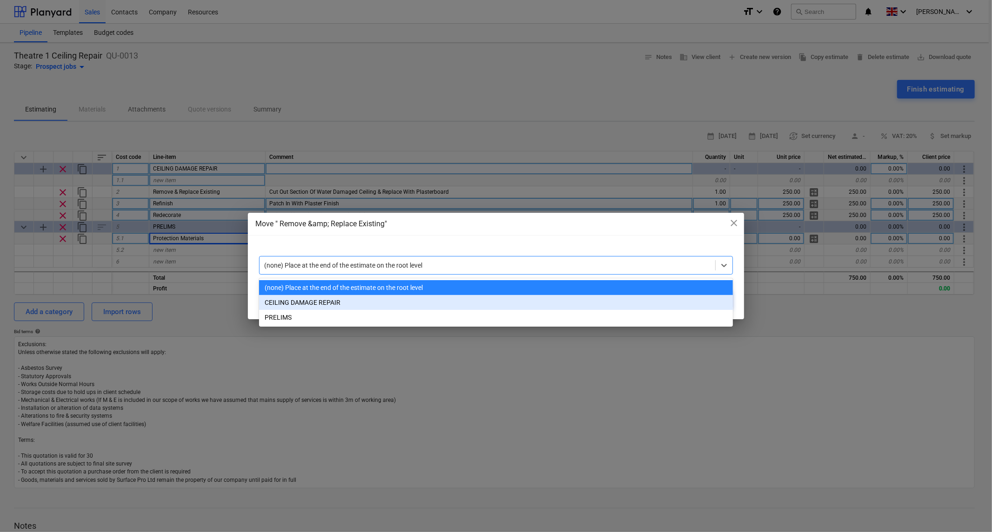
click at [445, 307] on div "CEILING DAMAGE REPAIR" at bounding box center [496, 302] width 474 height 15
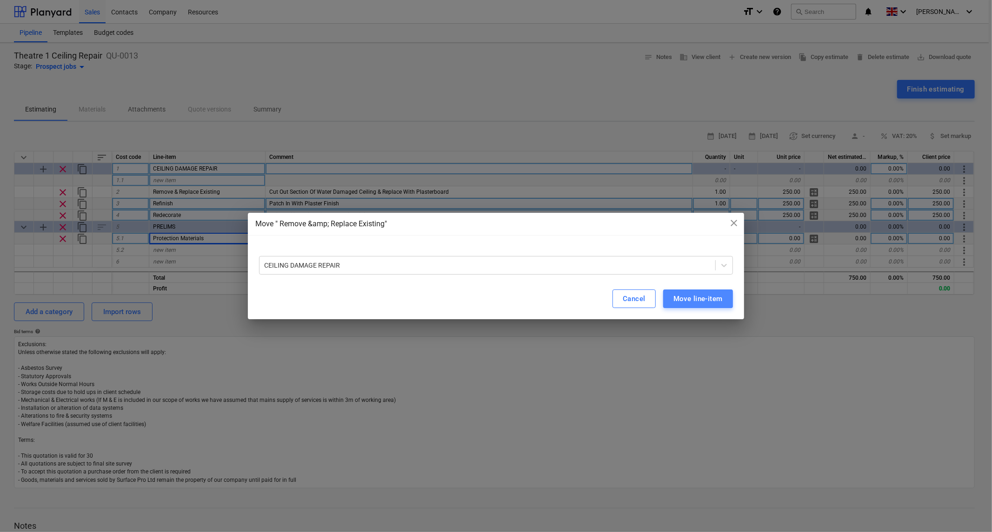
click at [682, 299] on div "Move line-item" at bounding box center [697, 299] width 49 height 12
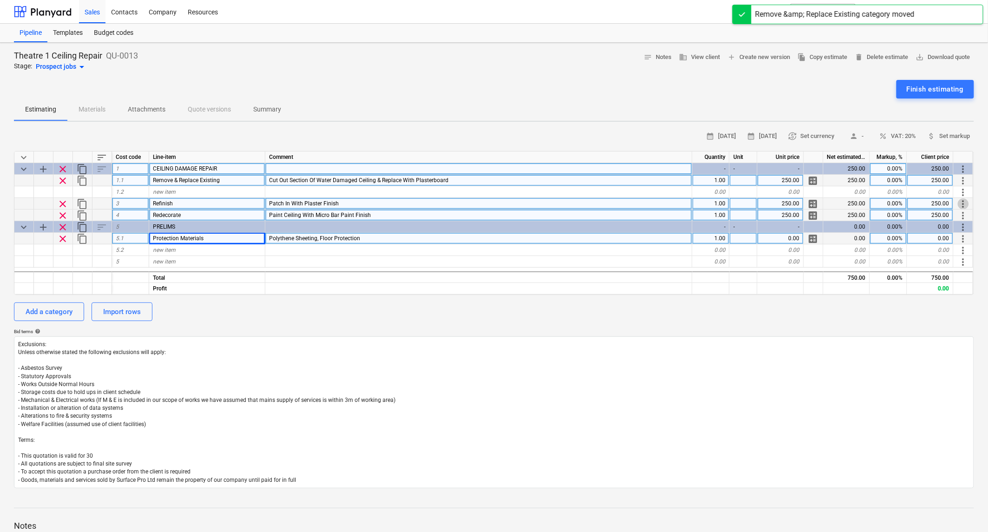
click at [963, 203] on span "more_vert" at bounding box center [963, 204] width 11 height 11
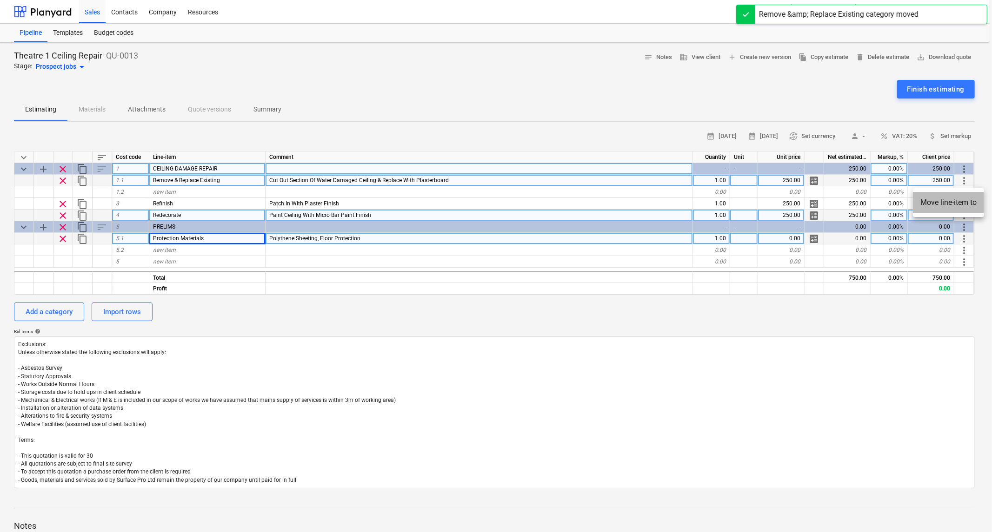
click at [942, 202] on li "Move line-item to" at bounding box center [948, 202] width 71 height 21
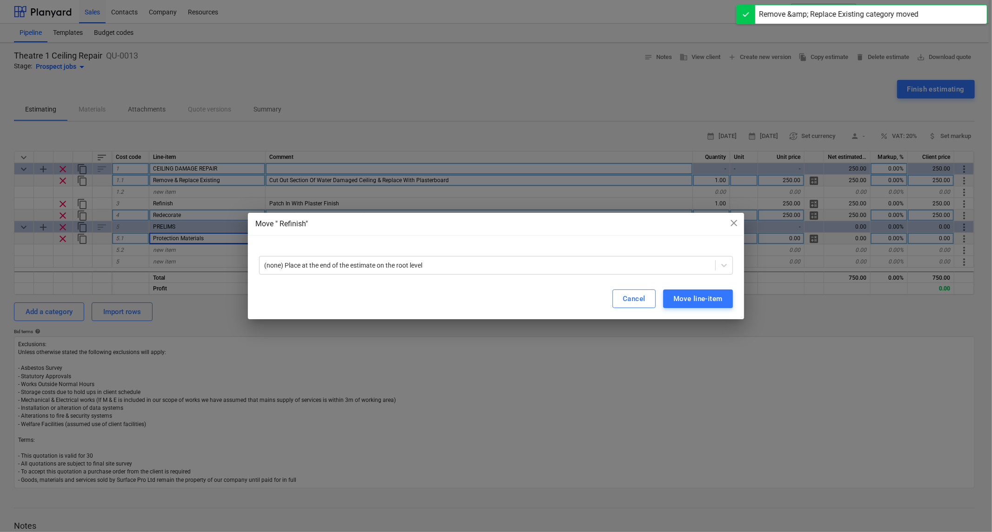
click at [608, 276] on div "(none) Place at the end of the estimate on the root level" at bounding box center [496, 261] width 496 height 33
click at [619, 270] on div at bounding box center [487, 265] width 446 height 9
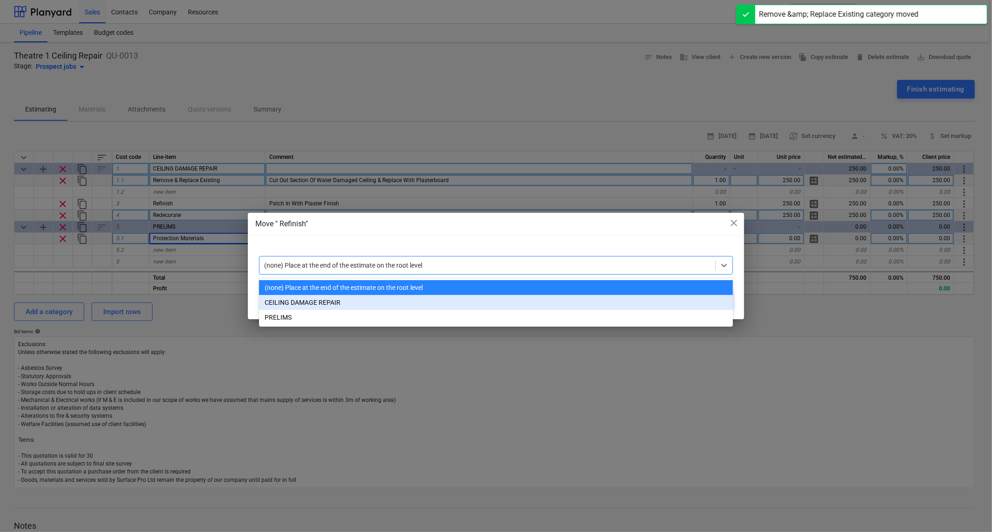
click at [450, 301] on div "CEILING DAMAGE REPAIR" at bounding box center [496, 302] width 474 height 15
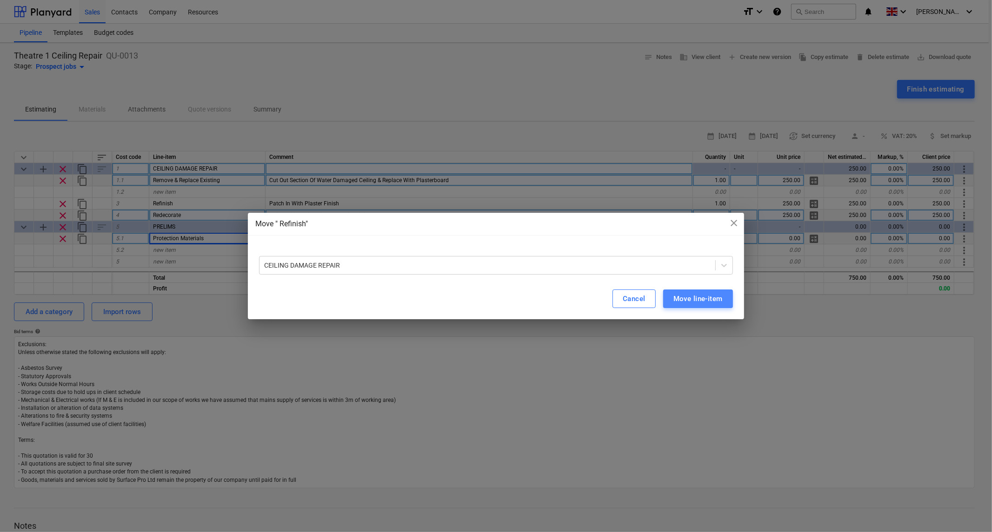
click at [694, 299] on div "Move line-item" at bounding box center [697, 299] width 49 height 12
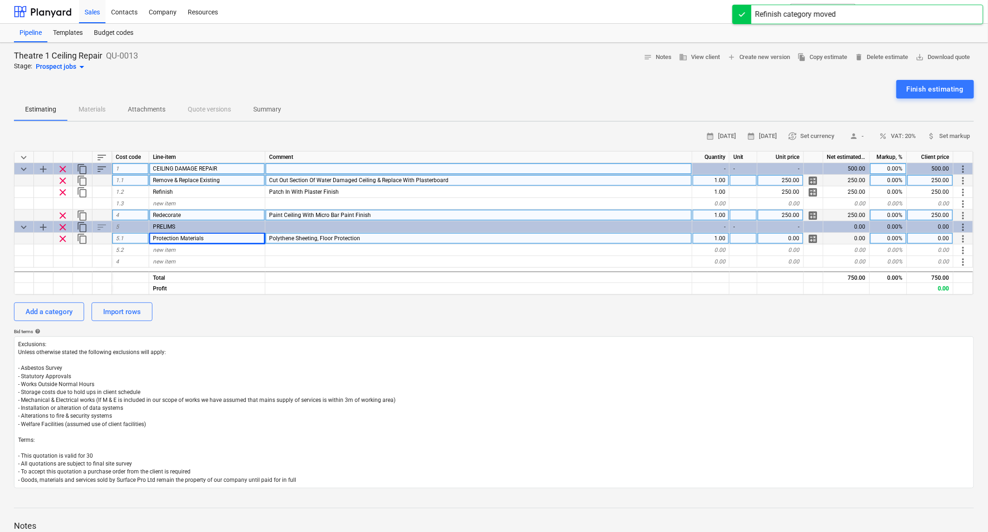
click at [962, 214] on span "more_vert" at bounding box center [963, 215] width 11 height 11
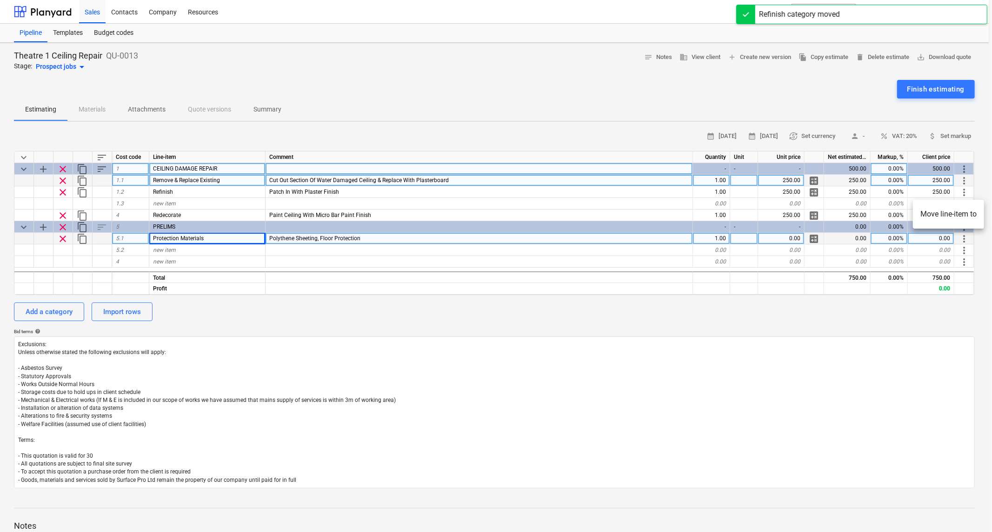
click at [955, 212] on li "Move line-item to" at bounding box center [948, 214] width 71 height 21
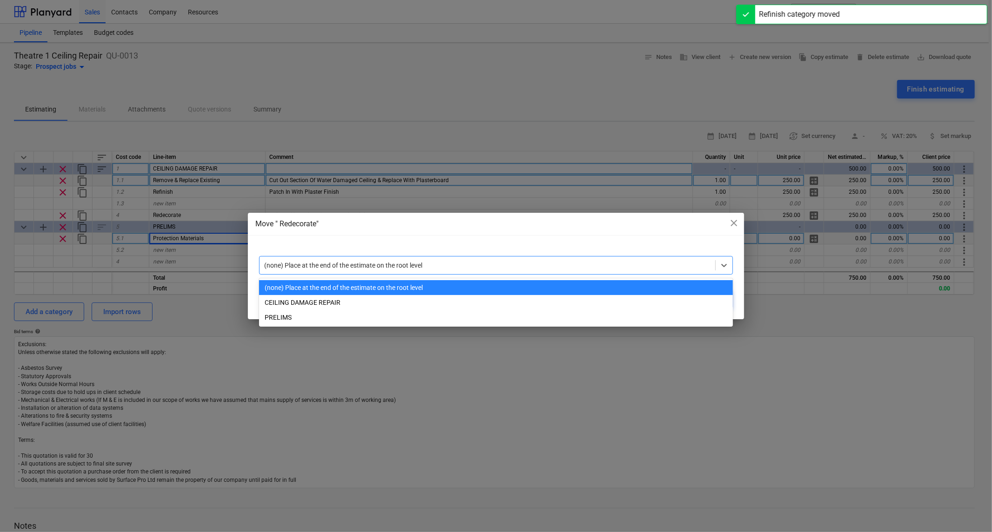
click at [700, 265] on div at bounding box center [487, 265] width 446 height 9
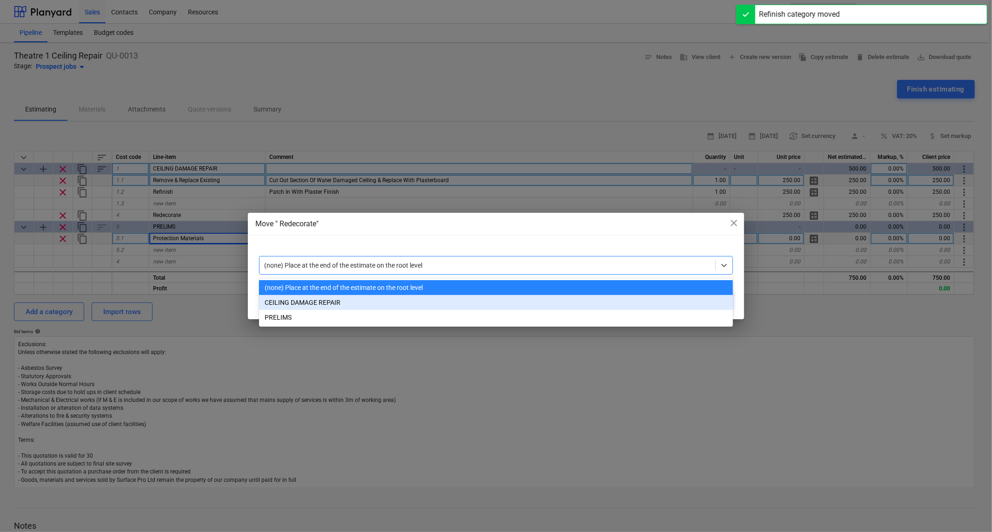
click at [551, 305] on div "CEILING DAMAGE REPAIR" at bounding box center [496, 302] width 474 height 15
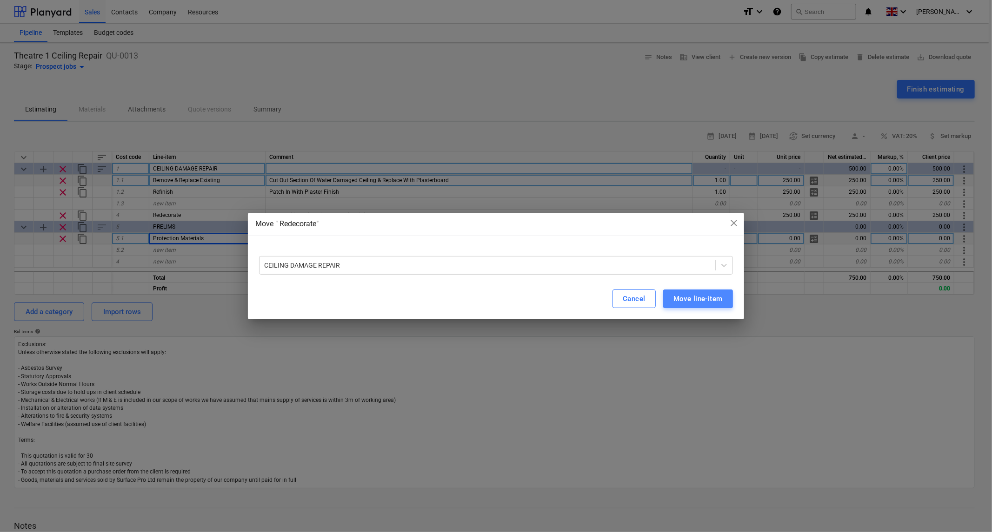
click at [715, 298] on div "Move line-item" at bounding box center [697, 299] width 49 height 12
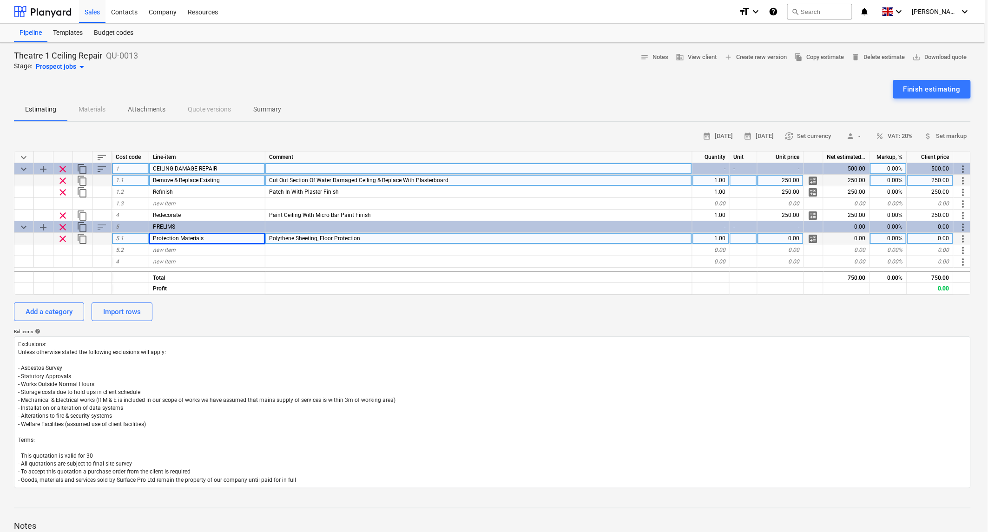
type textarea "x"
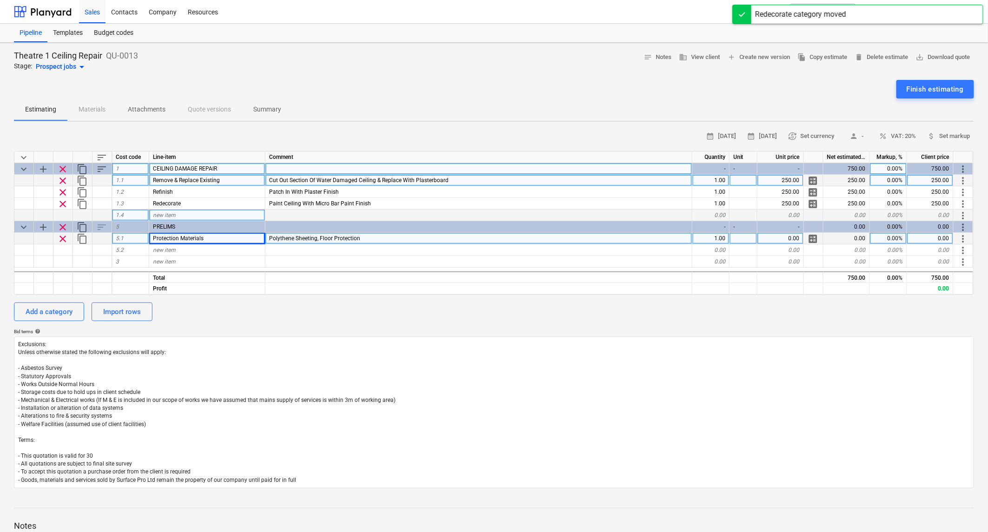
click at [183, 215] on div "new item" at bounding box center [207, 216] width 116 height 12
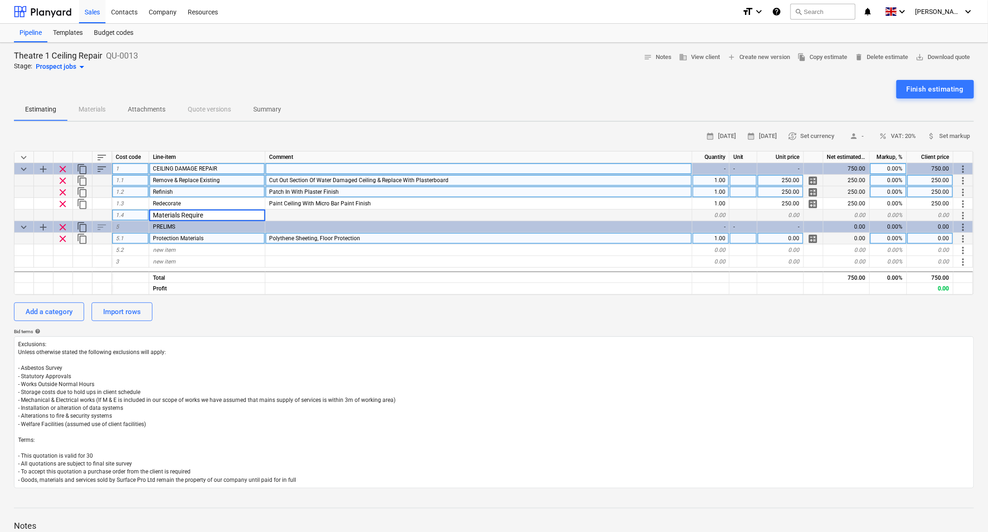
type input "Materials Required"
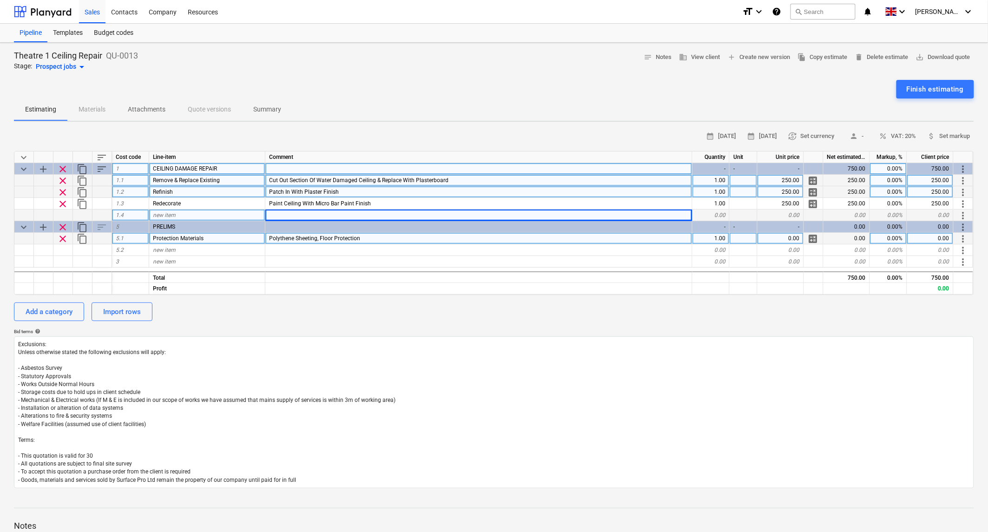
type textarea "x"
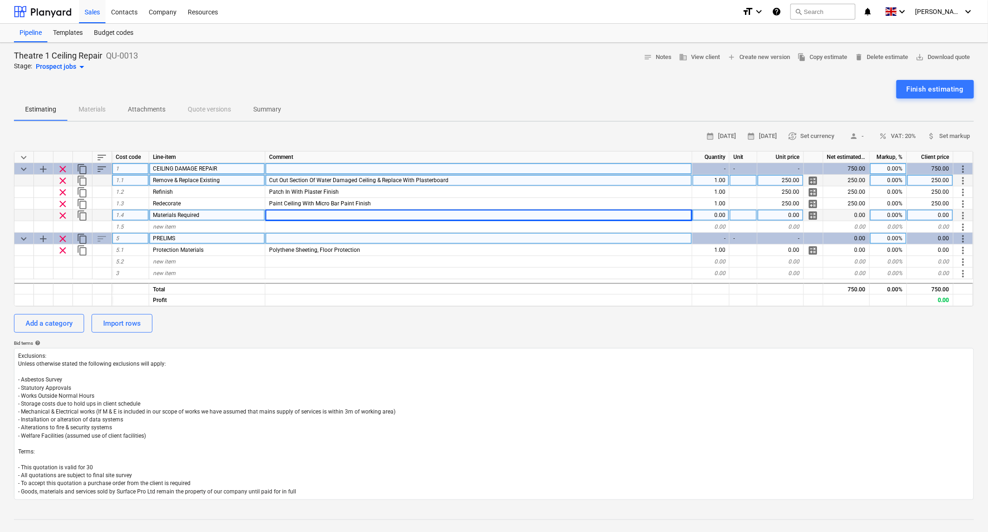
click at [291, 173] on div at bounding box center [478, 169] width 427 height 12
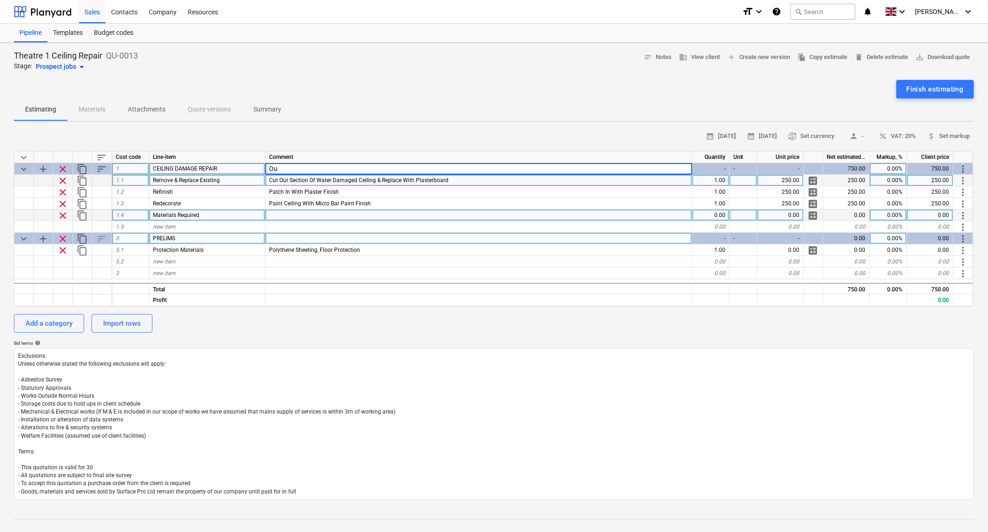
type input "O"
type input "Weekend Working"
type textarea "x"
click at [285, 216] on div at bounding box center [478, 216] width 427 height 12
type input "Plasterboard, Finish Plaster"
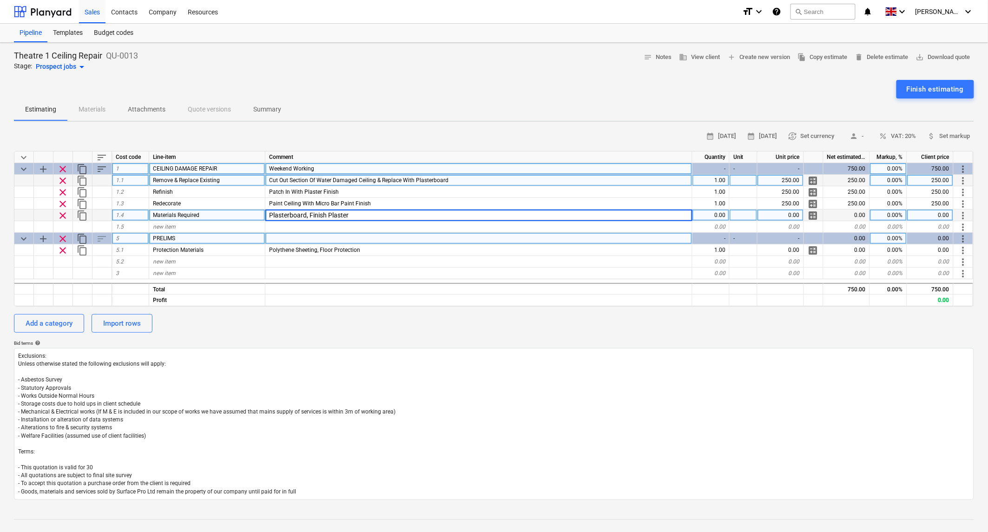
type textarea "x"
type input "Plasterboard, Finish Plaster, Microbar Paint"
type textarea "x"
type input "60"
type textarea "x"
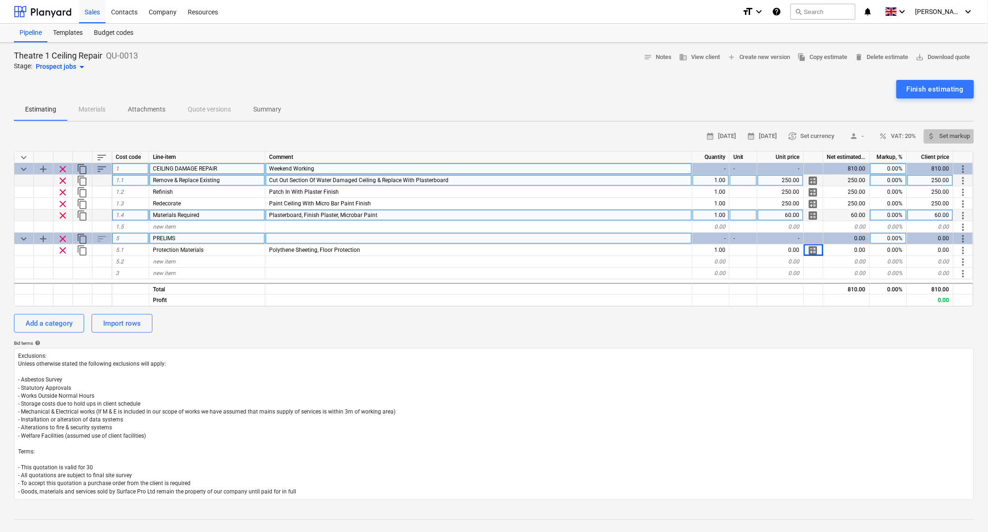
click at [957, 134] on span "attach_money Set markup" at bounding box center [949, 136] width 43 height 11
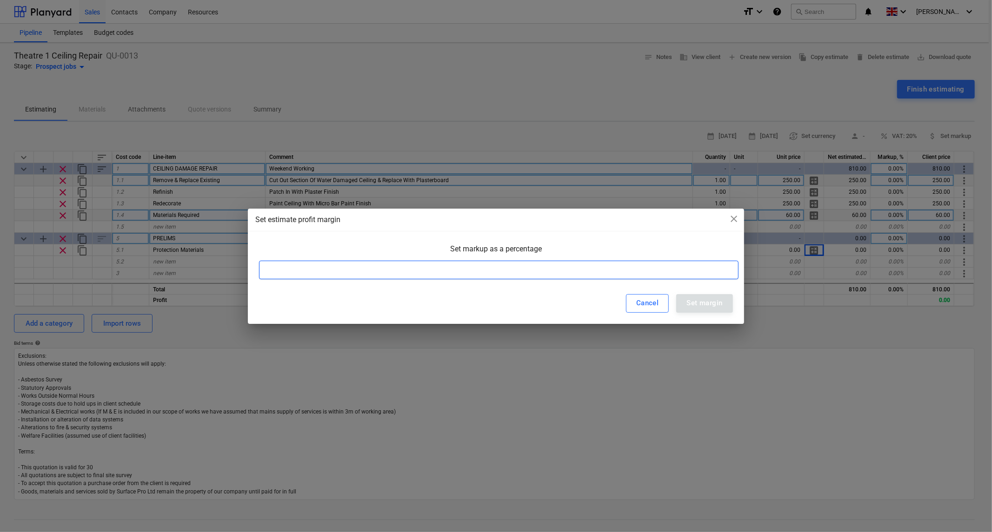
click at [493, 272] on input at bounding box center [498, 270] width 479 height 19
type input "33"
click at [712, 300] on div "Set margin" at bounding box center [704, 303] width 36 height 12
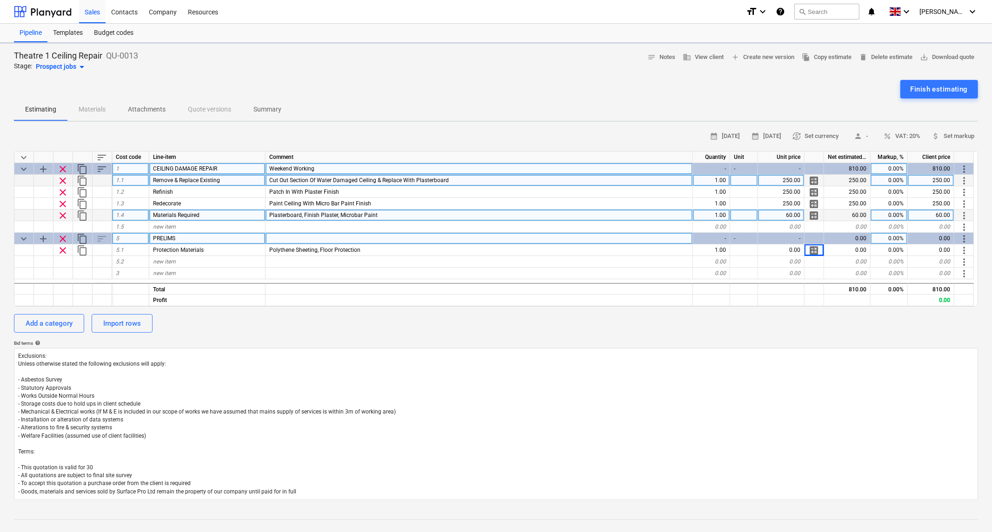
type textarea "x"
click at [955, 135] on span "attach_money Set markup" at bounding box center [949, 136] width 43 height 11
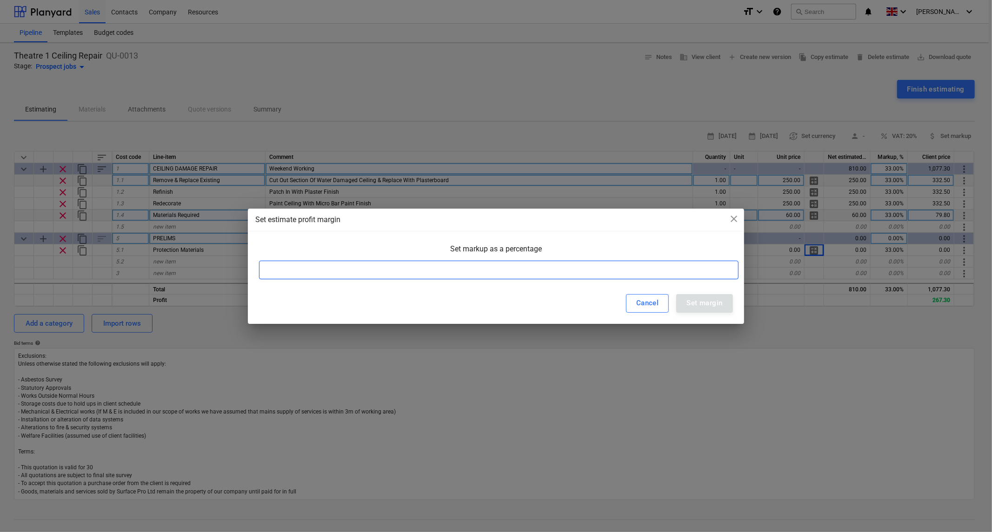
click at [360, 273] on input at bounding box center [498, 270] width 479 height 19
type input "43"
click at [710, 307] on div "Set margin" at bounding box center [704, 303] width 36 height 12
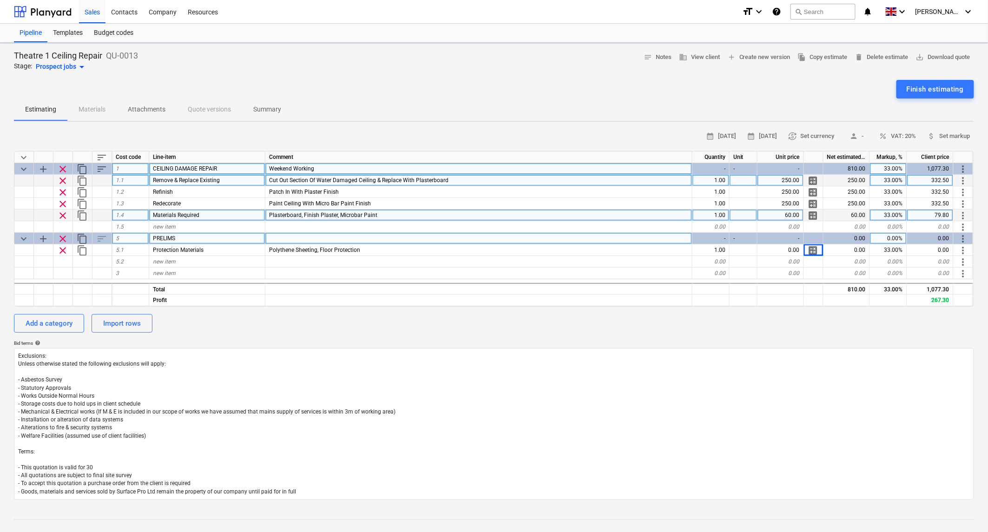
type textarea "x"
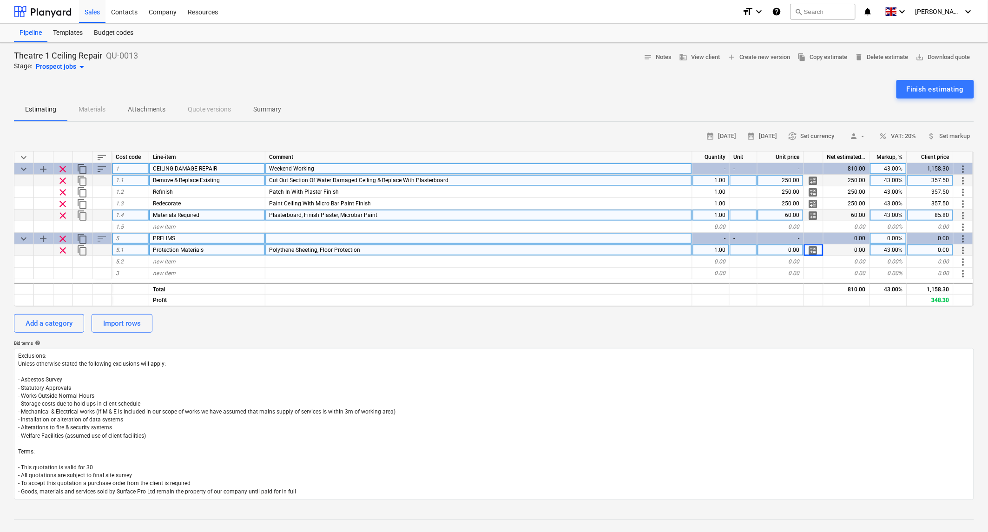
click at [473, 247] on div "Polythene Sheeting, Floor Protection" at bounding box center [478, 251] width 427 height 12
click at [473, 247] on input "Polythene Sheeting, Floor Protection" at bounding box center [478, 250] width 427 height 11
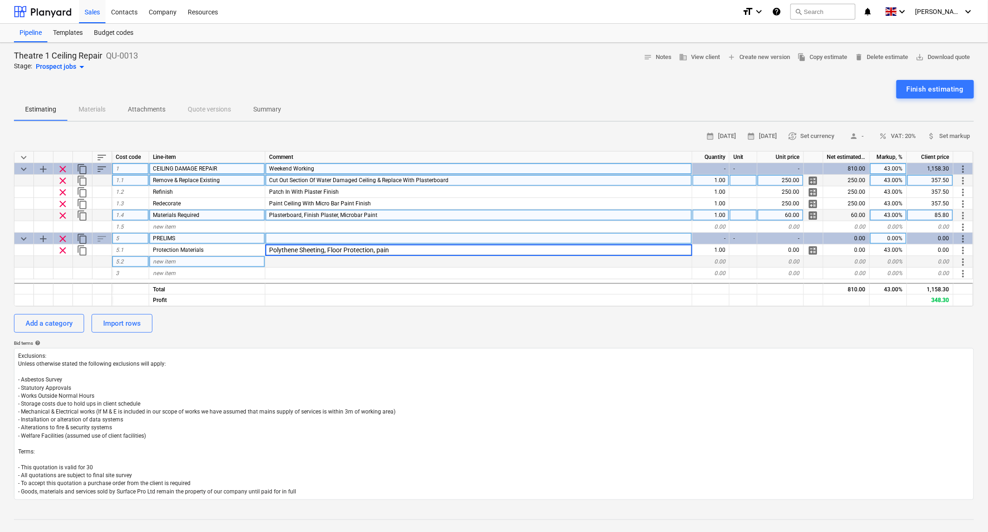
type input "Polythene Sheeting, Floor Protection, paint"
type textarea "x"
type input "Polythene Sheeting, Floor Protection, Paint"
type textarea "x"
type input "Polythene Sheeting, Floor Protection"
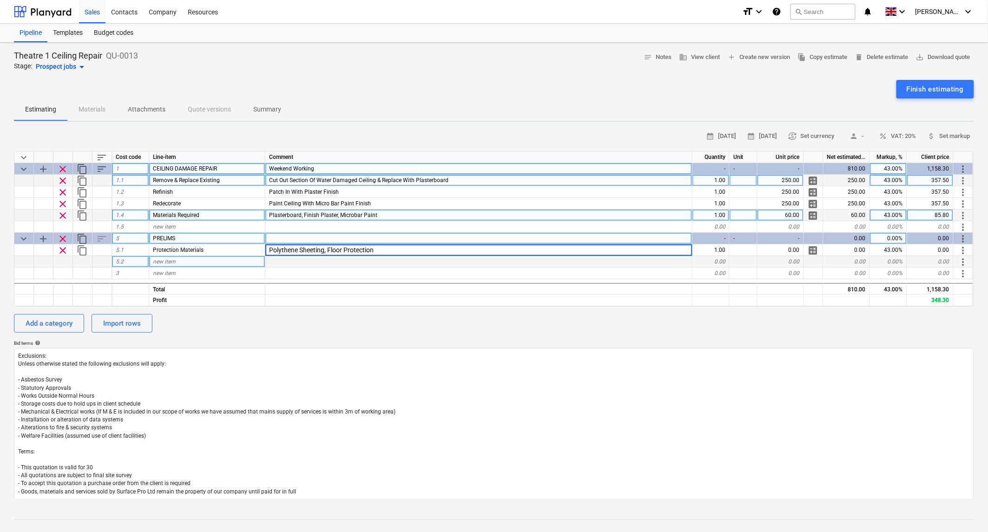
type textarea "x"
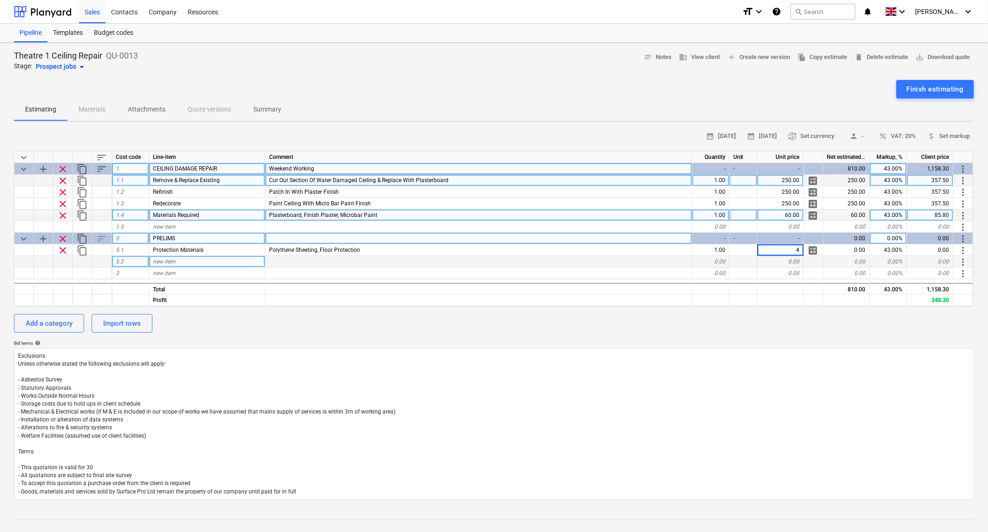
type input "40"
type textarea "x"
type input "25"
type textarea "x"
type input "Waste removal"
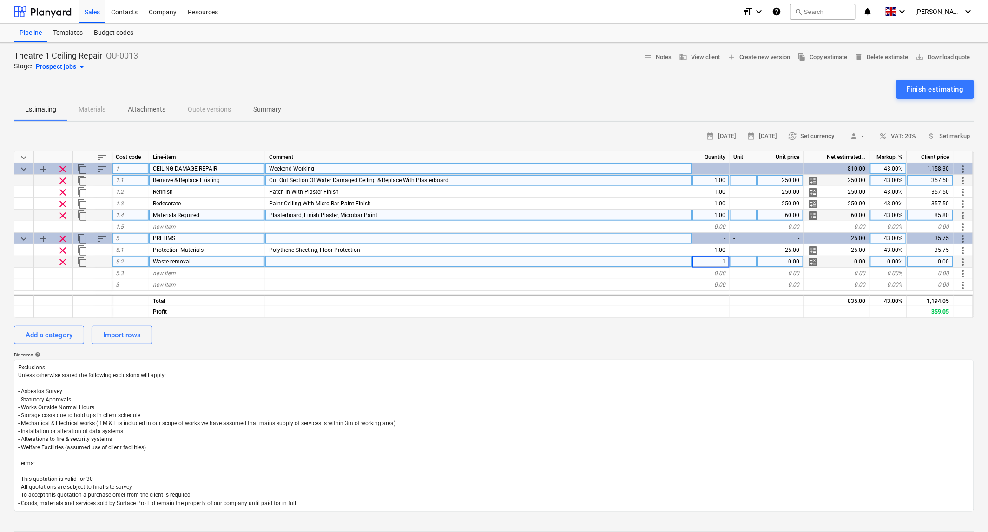
type textarea "x"
type input "40"
type textarea "x"
type input "43"
type textarea "x"
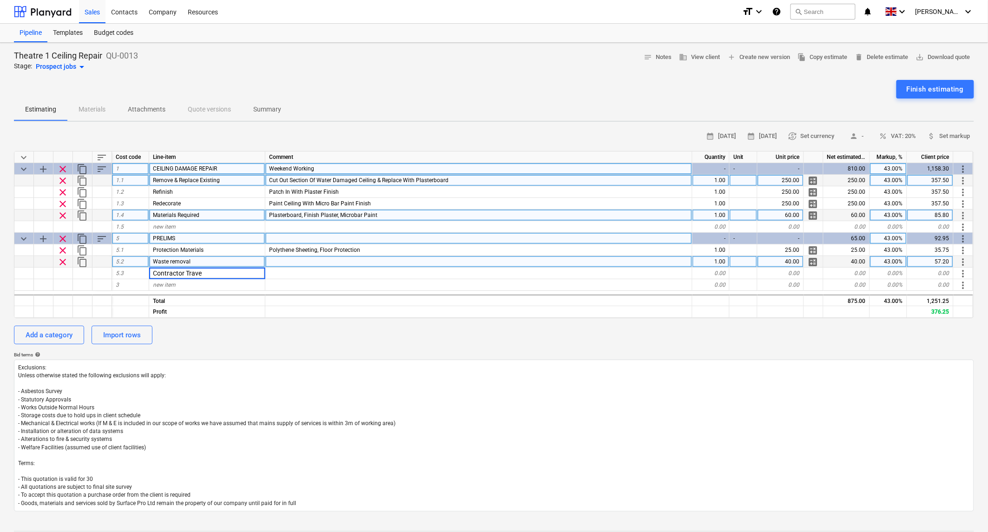
type input "Contractor Travel"
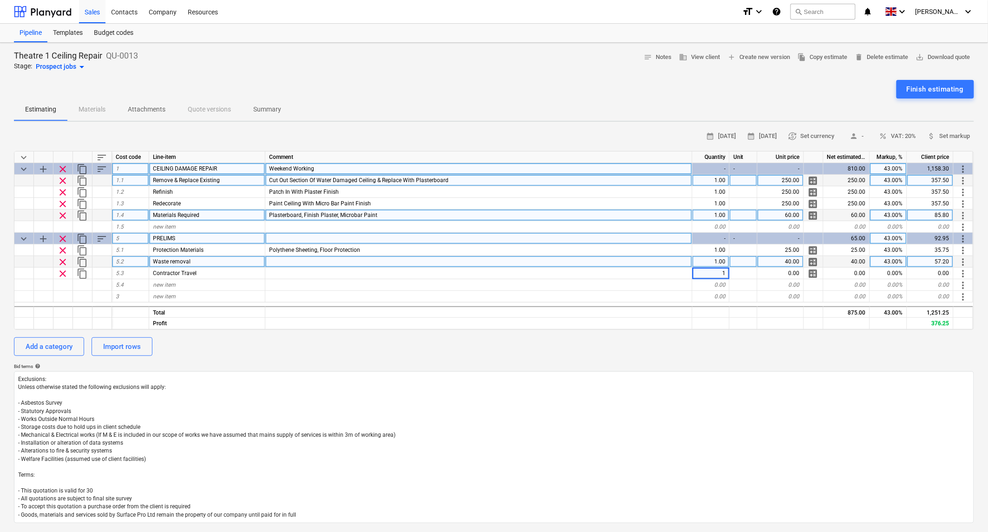
type textarea "x"
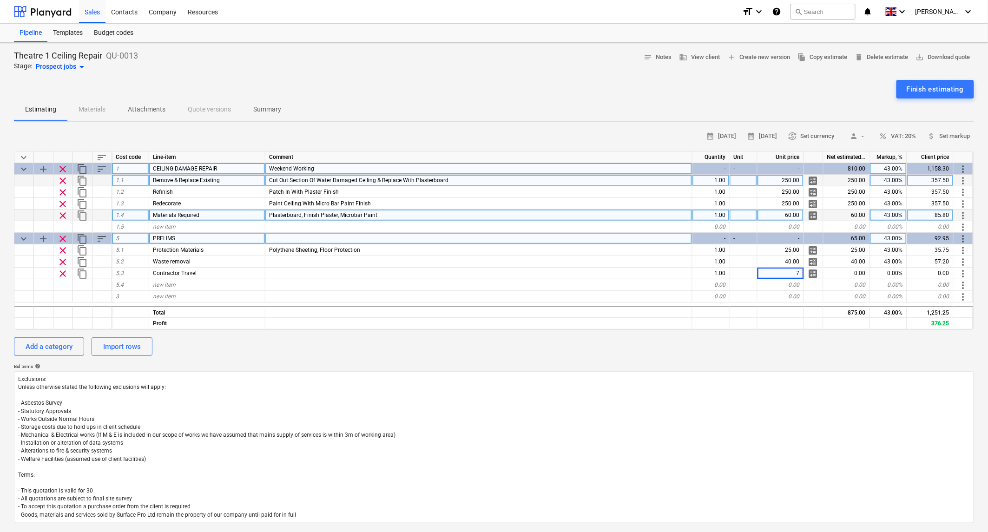
type input "70"
type textarea "x"
type input "43"
type textarea "x"
click at [271, 167] on span "Weekend Working" at bounding box center [291, 169] width 45 height 7
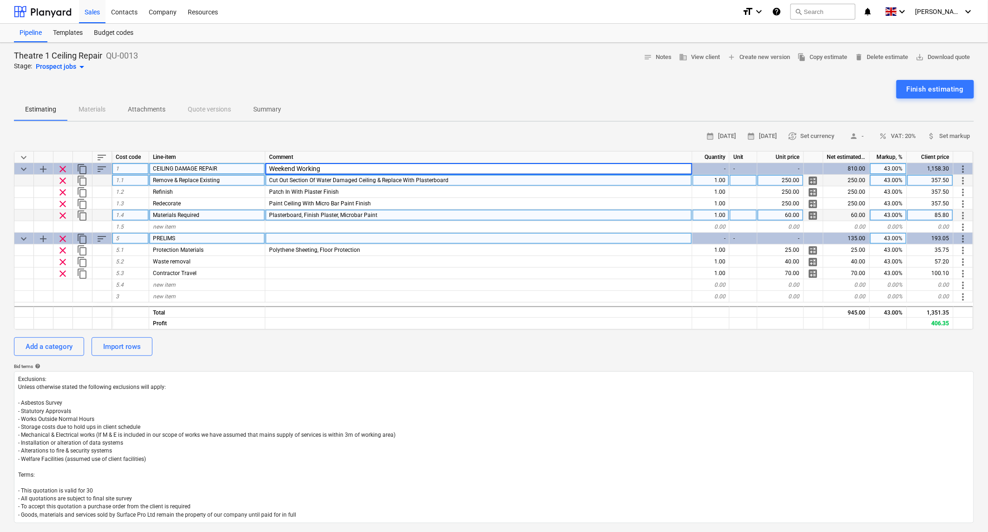
click at [268, 169] on input "Weekend Working" at bounding box center [478, 168] width 427 height 11
click at [331, 166] on input "Weekend Working" at bounding box center [478, 168] width 427 height 11
type input "Weekend Working 2 Men"
type textarea "x"
click at [547, 352] on div "Add a category Import rows" at bounding box center [494, 347] width 961 height 19
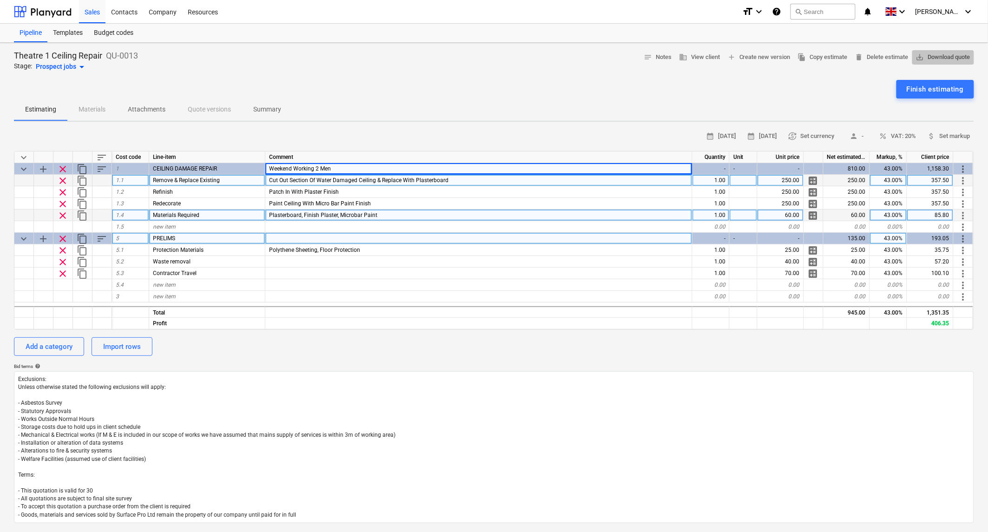
click at [952, 53] on span "save_alt Download quote" at bounding box center [943, 57] width 54 height 11
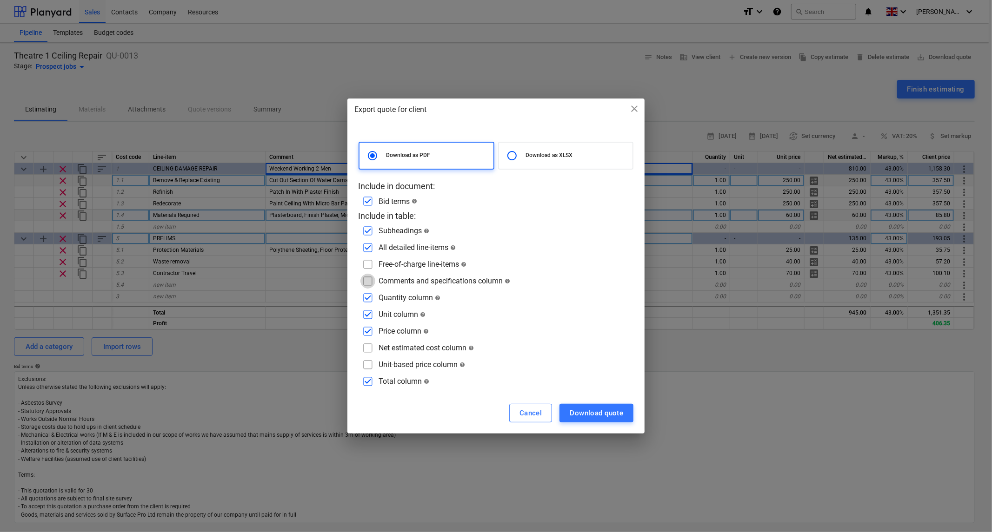
click at [371, 284] on input "checkbox" at bounding box center [367, 281] width 15 height 15
checkbox input "true"
click at [602, 413] on div "Download quote" at bounding box center [596, 413] width 53 height 12
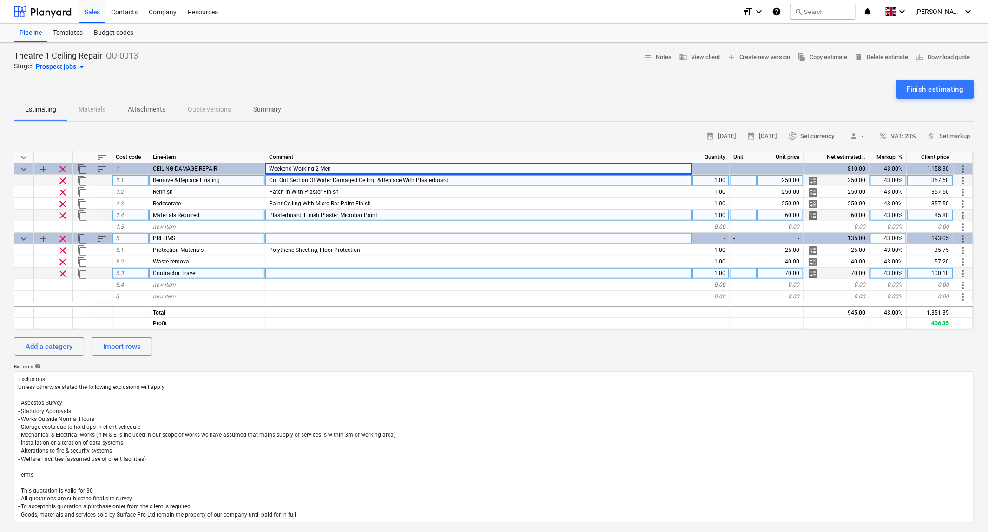
click at [725, 272] on div "1.00" at bounding box center [711, 274] width 37 height 12
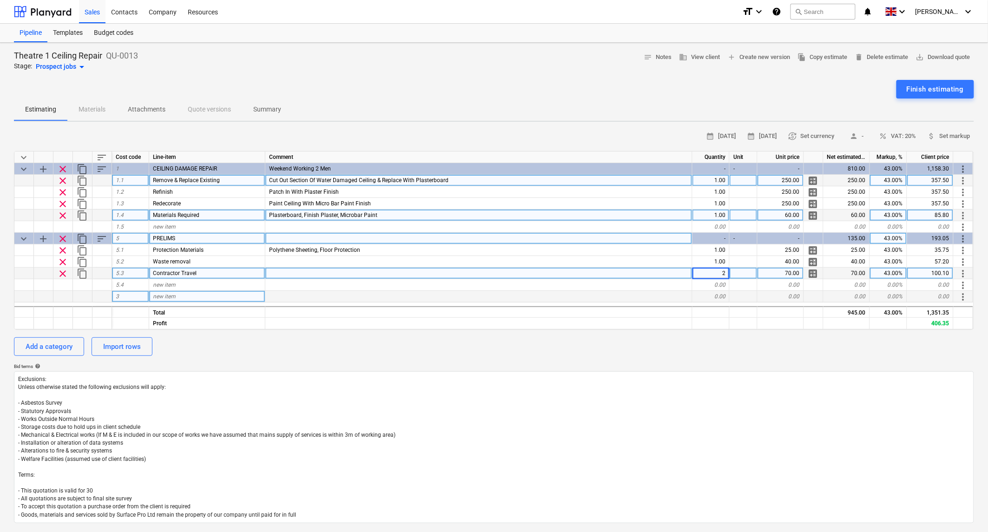
type input "2"
type textarea "x"
click at [728, 393] on textarea "Exclusions: Unless otherwise stated the following exclusions will apply: - Asbe…" at bounding box center [494, 447] width 961 height 152
click at [943, 56] on span "save_alt Download quote" at bounding box center [943, 57] width 54 height 11
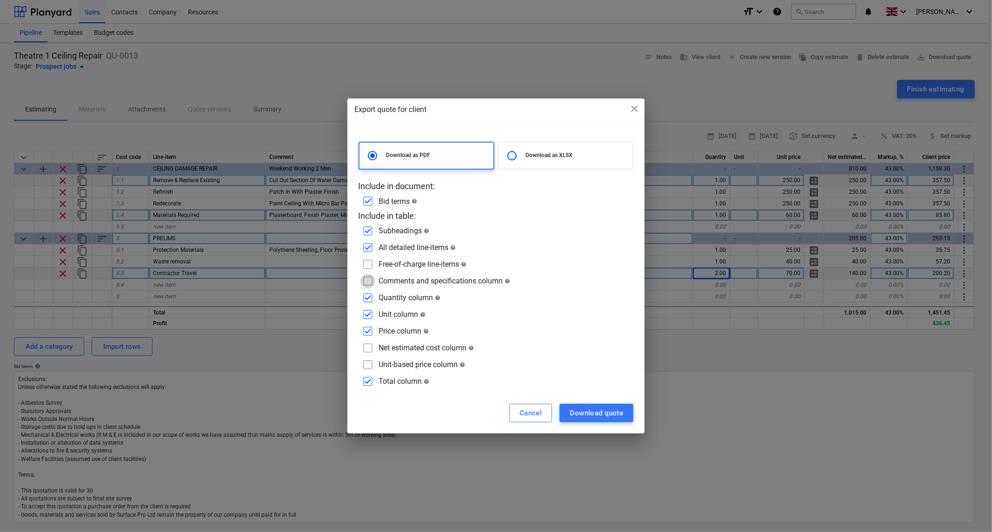
click at [371, 283] on input "checkbox" at bounding box center [367, 281] width 15 height 15
checkbox input "true"
click at [594, 410] on div "Download quote" at bounding box center [596, 413] width 53 height 12
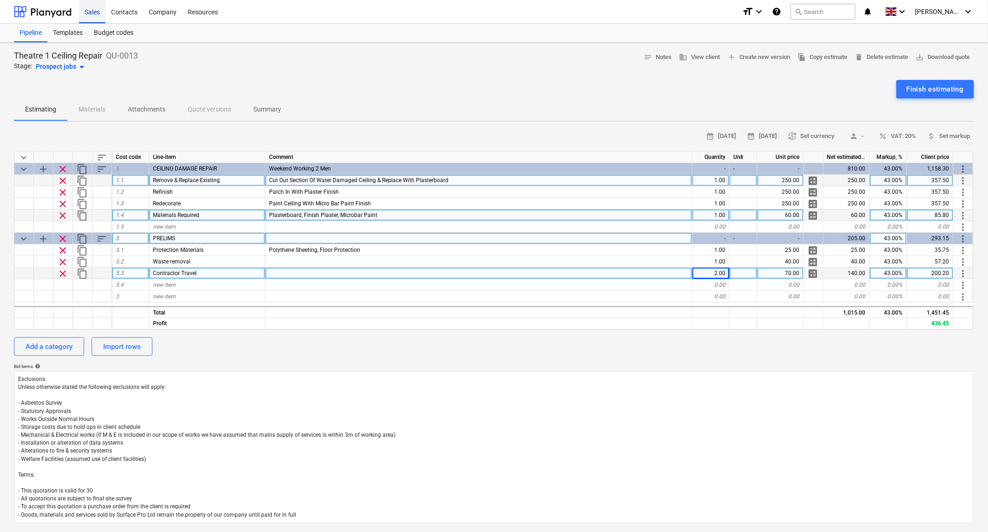
click at [87, 12] on div "Sales" at bounding box center [92, 12] width 27 height 24
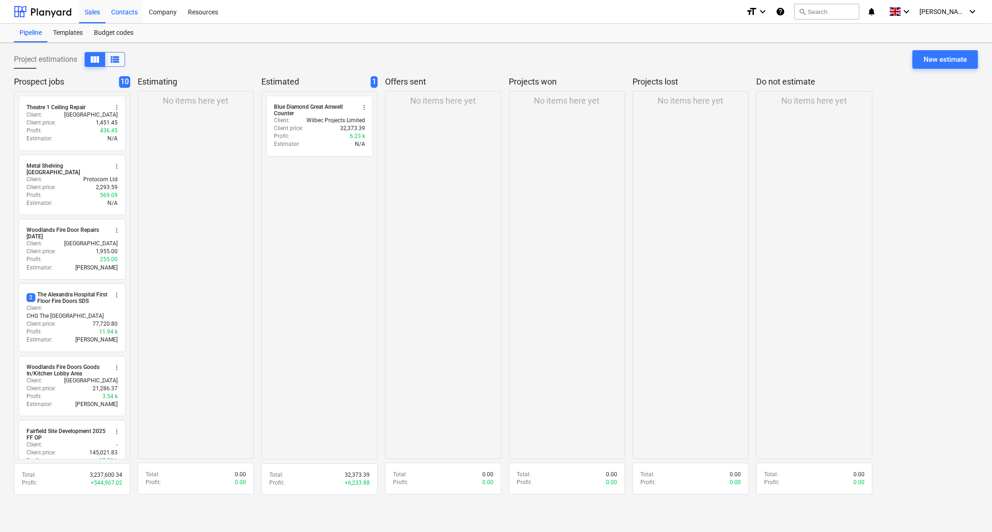
click at [124, 11] on div "Contacts" at bounding box center [125, 12] width 38 height 24
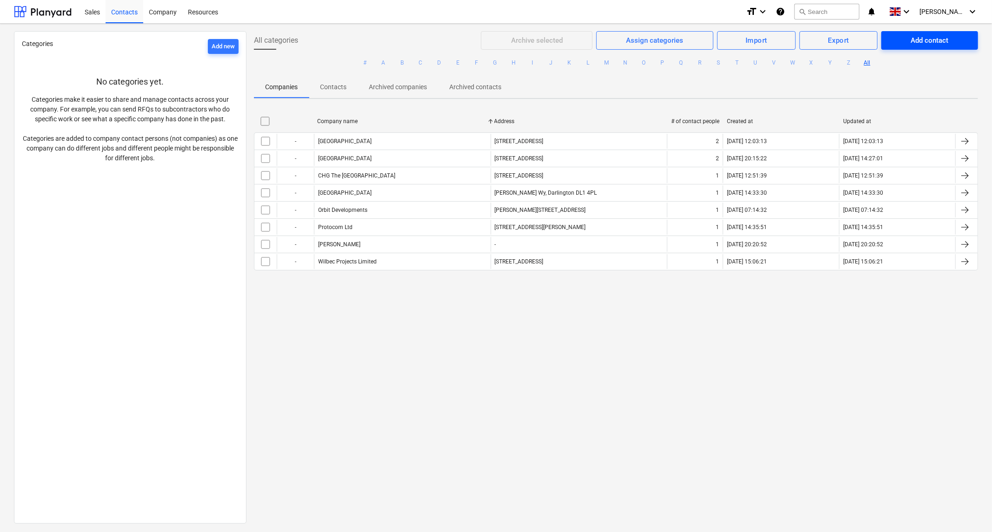
click at [942, 40] on div "Add contact" at bounding box center [930, 40] width 38 height 12
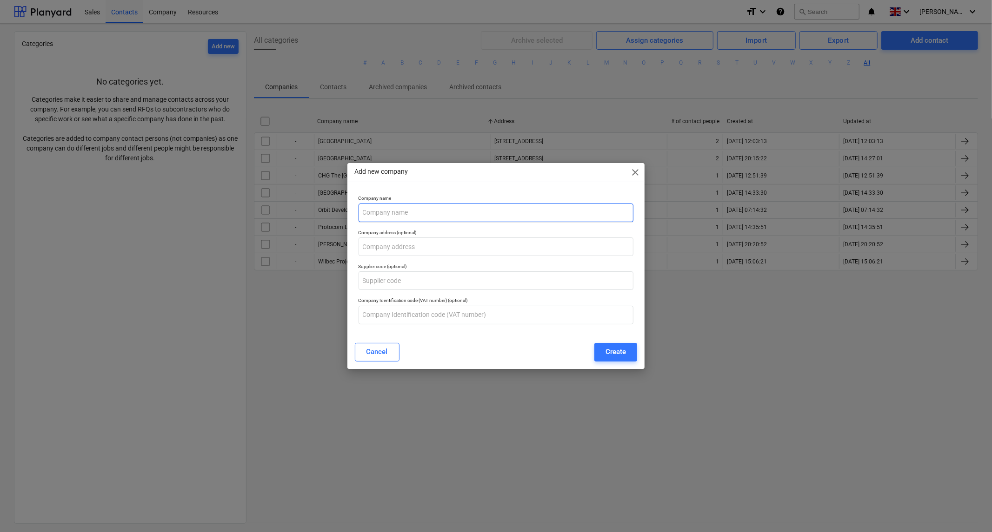
click at [438, 216] on input "text" at bounding box center [495, 213] width 275 height 19
type input "CHG Unit E [MEDICAL_DATA]"
click at [443, 249] on input "text" at bounding box center [495, 247] width 275 height 19
type input "[STREET_ADDRESS]"
click at [608, 351] on div "Create" at bounding box center [615, 352] width 20 height 12
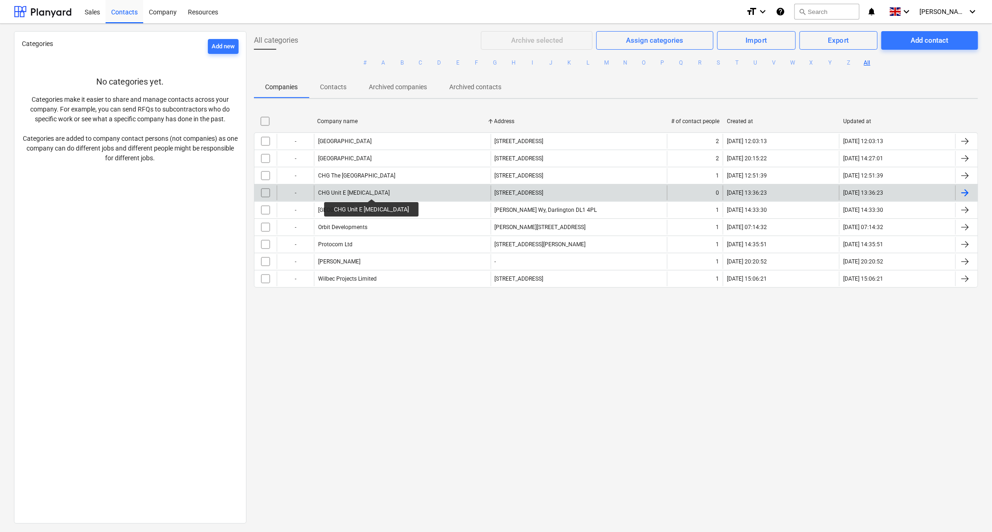
click at [372, 191] on div "CHG Unit E [MEDICAL_DATA]" at bounding box center [354, 193] width 72 height 7
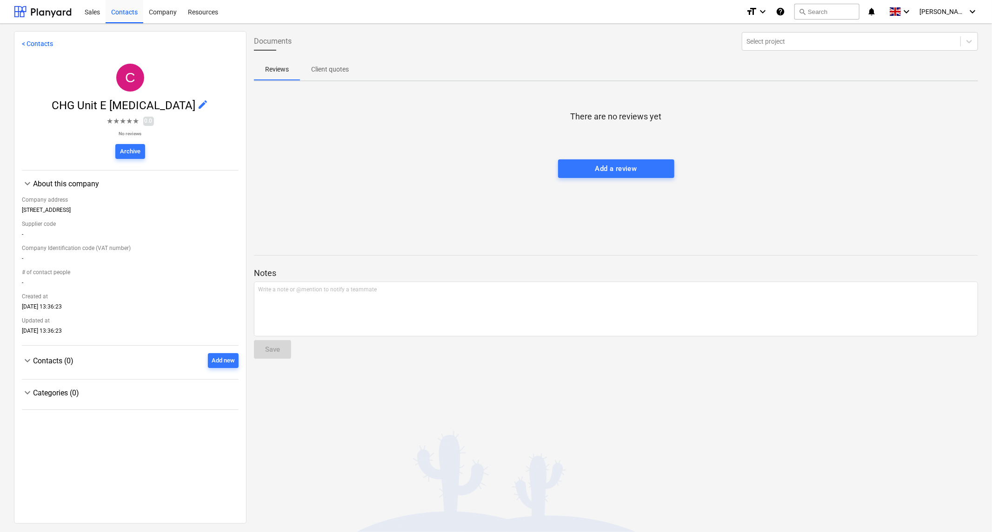
click at [323, 66] on p "Client quotes" at bounding box center [330, 70] width 38 height 10
click at [30, 43] on link "< Contacts" at bounding box center [37, 43] width 31 height 7
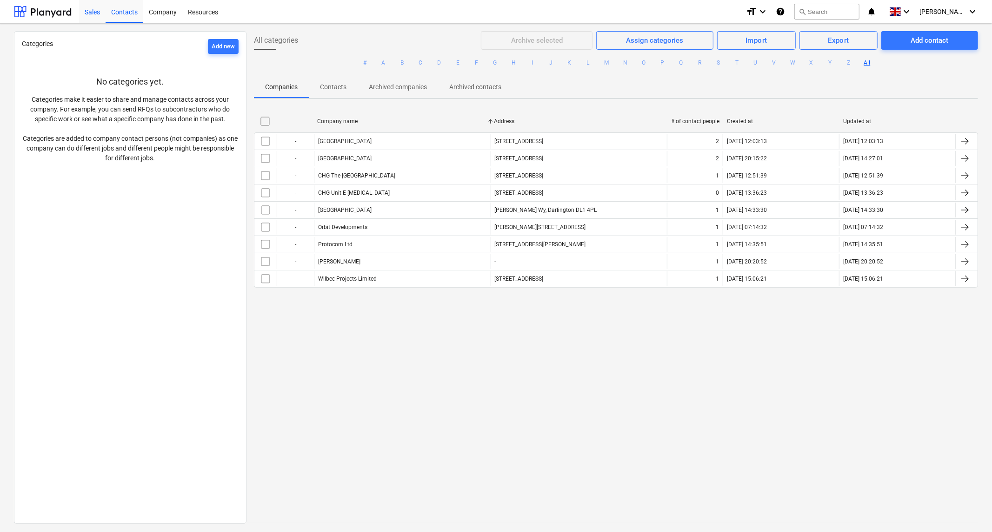
click at [91, 12] on div "Sales" at bounding box center [92, 12] width 27 height 24
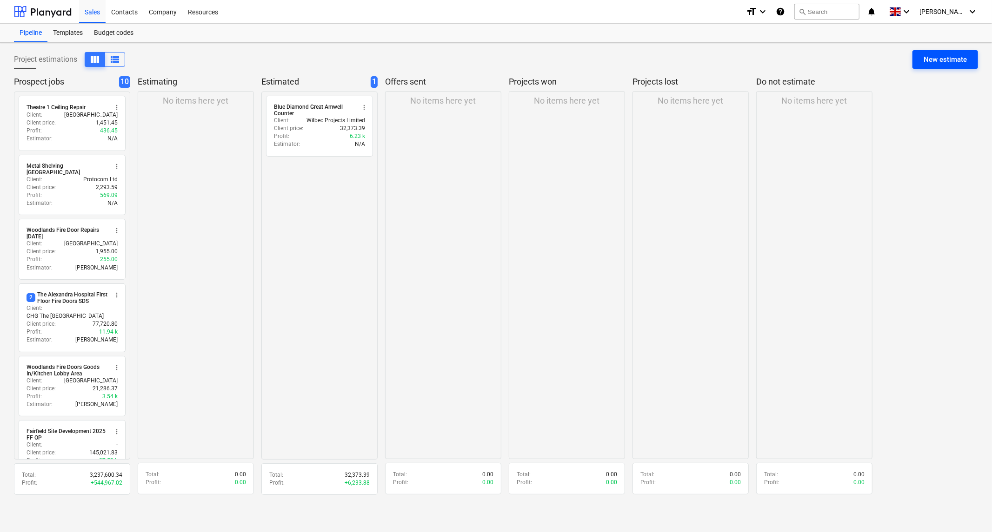
click at [951, 56] on div "New estimate" at bounding box center [944, 59] width 43 height 12
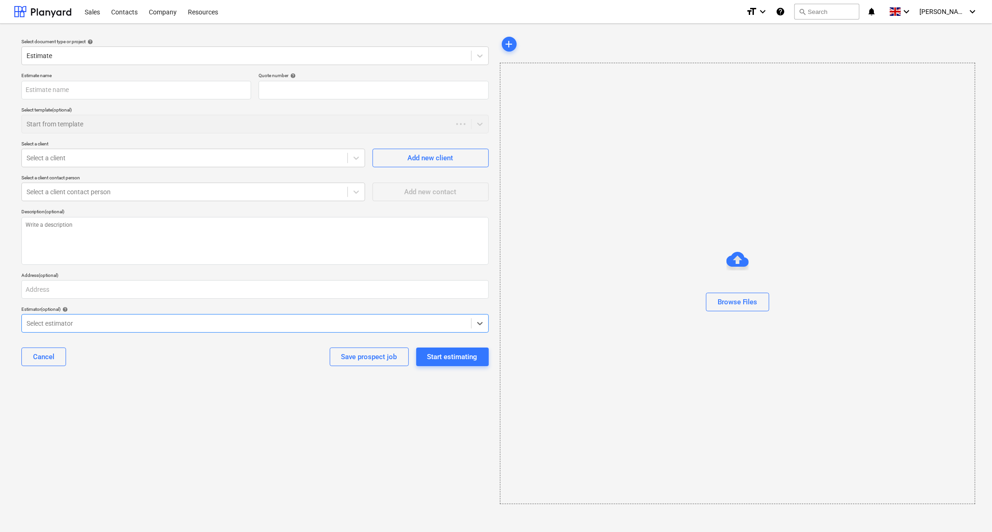
type textarea "x"
type input "QU-0014"
click at [175, 90] on input "text" at bounding box center [136, 90] width 230 height 19
click at [50, 87] on input "text" at bounding box center [136, 90] width 230 height 19
type textarea "x"
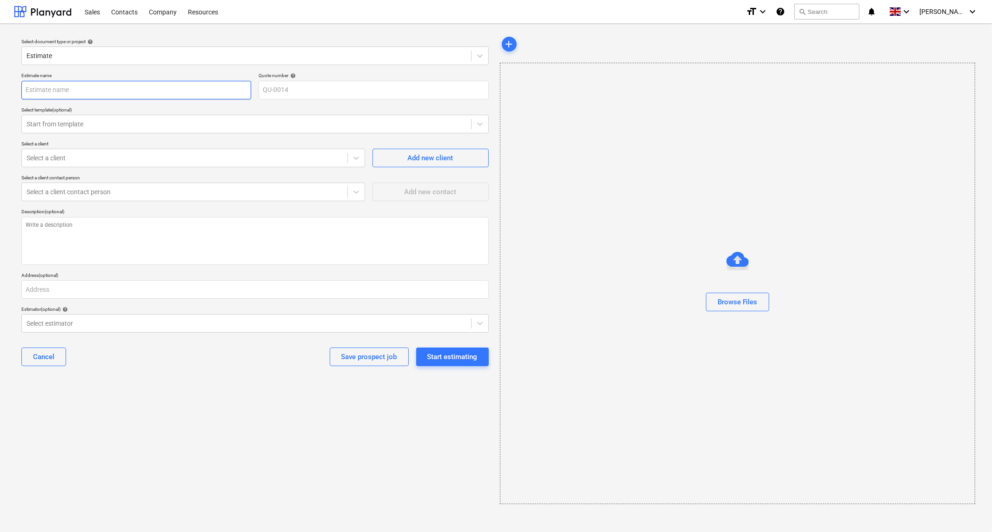
type input "S"
type textarea "x"
type input "St"
type textarea "x"
type input "Str"
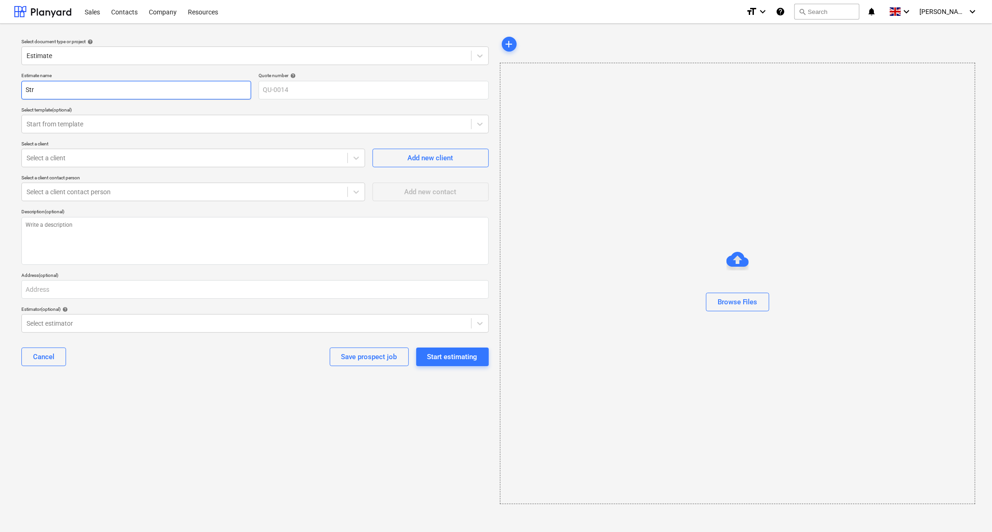
type textarea "x"
type input "Stre"
type textarea "x"
type input "Str"
type textarea "x"
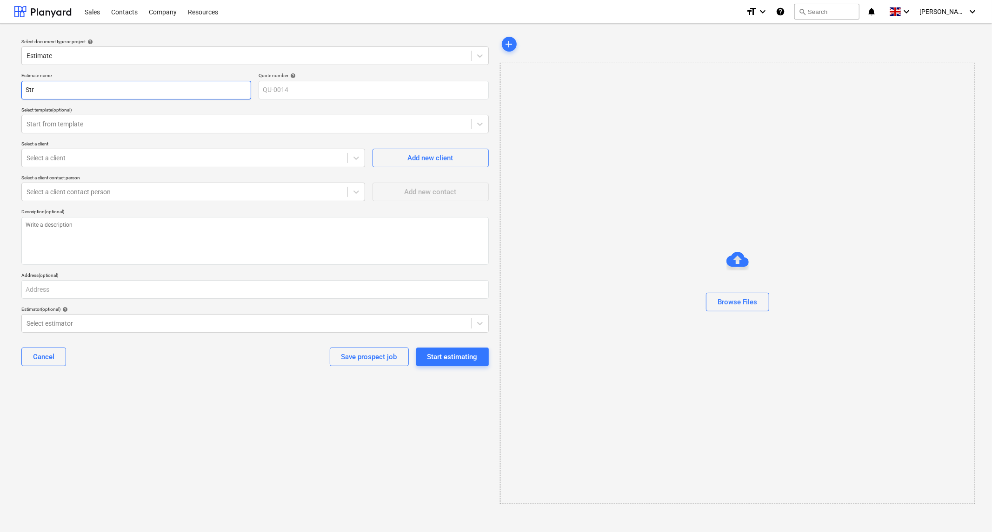
type input "St"
type textarea "x"
type input "Ste"
type textarea "x"
type input "Ster"
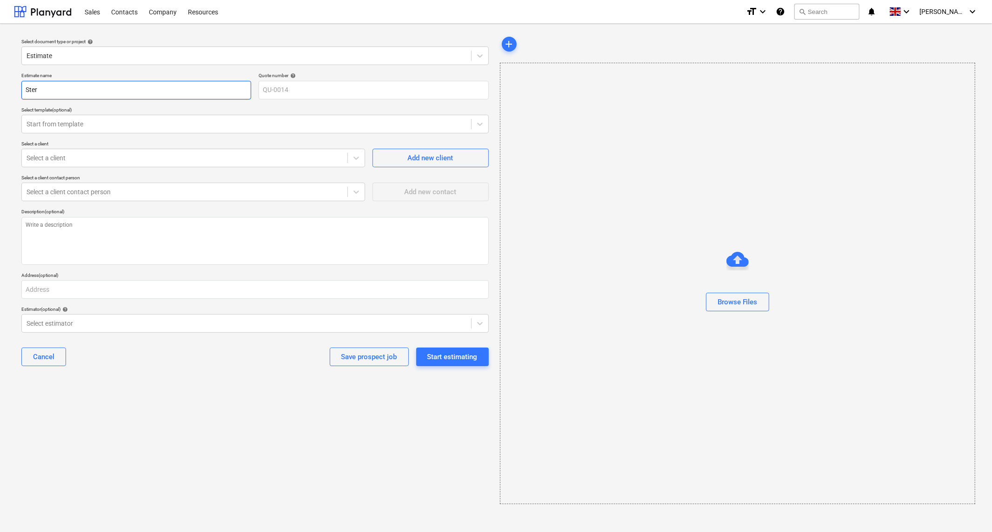
type textarea "x"
type input "Steri"
type textarea "x"
type input "Steril"
type textarea "x"
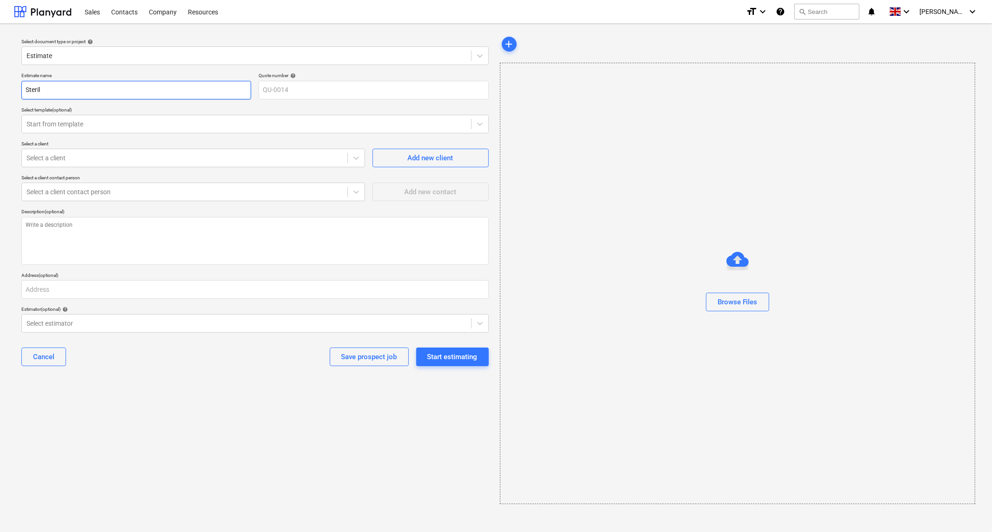
type input "Sterili"
type textarea "x"
type input "Steriliz"
type textarea "x"
type input "Sterilize"
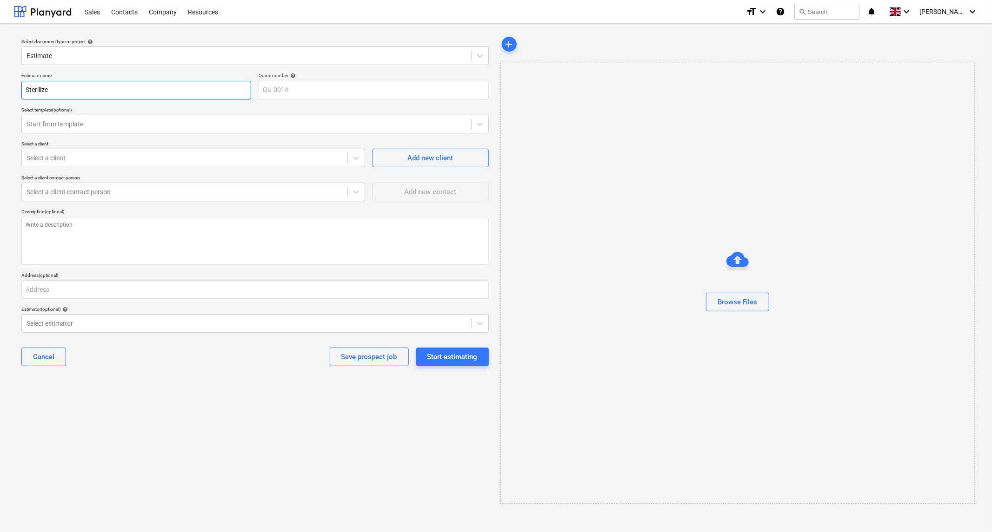
type textarea "x"
type input "Sterilizer"
type textarea "x"
type input "Sterilizer"
type textarea "x"
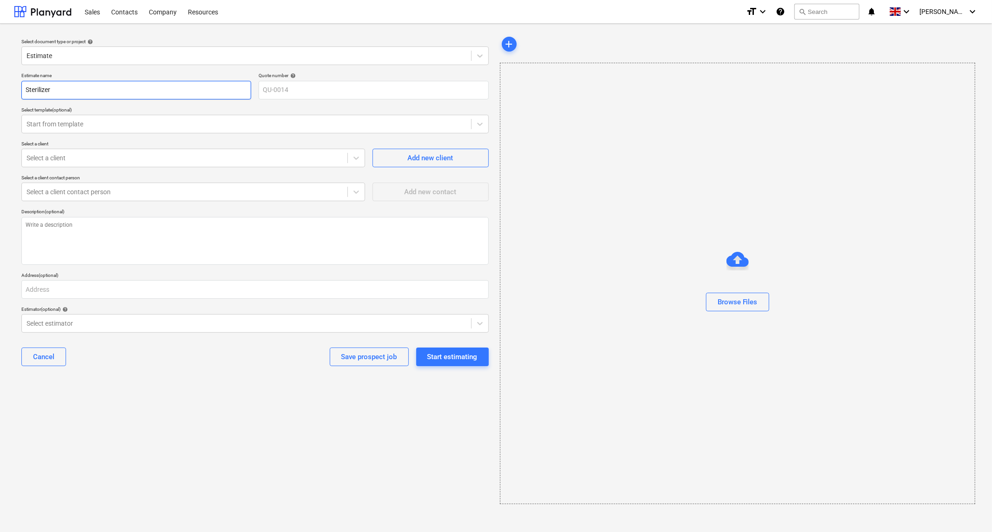
type input "Sterilizer O"
type textarea "x"
type input "Sterilizer Op"
type textarea "x"
type input "Sterilizer Ope"
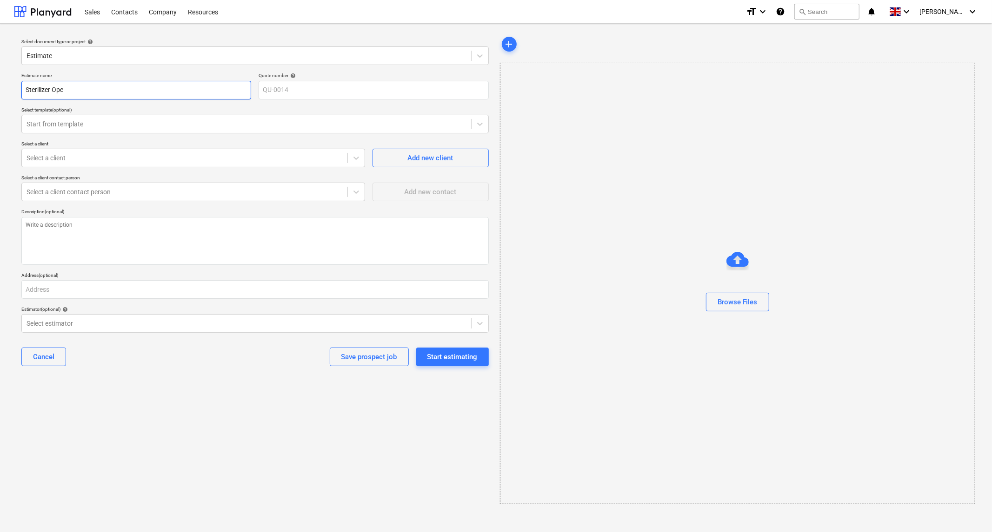
type textarea "x"
type input "Sterilizer Open"
type textarea "x"
type input "Sterilizer Openi"
type textarea "x"
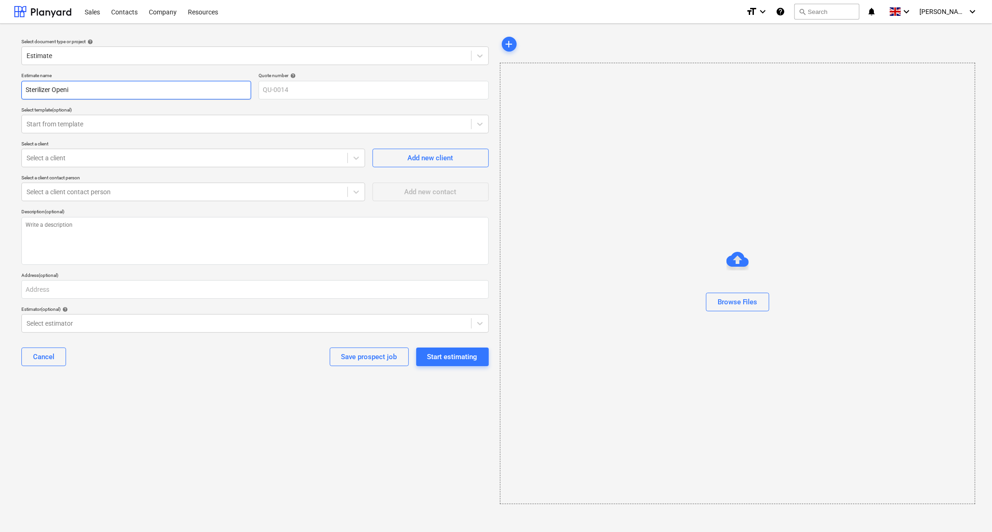
type input "Sterilizer Openin"
type textarea "x"
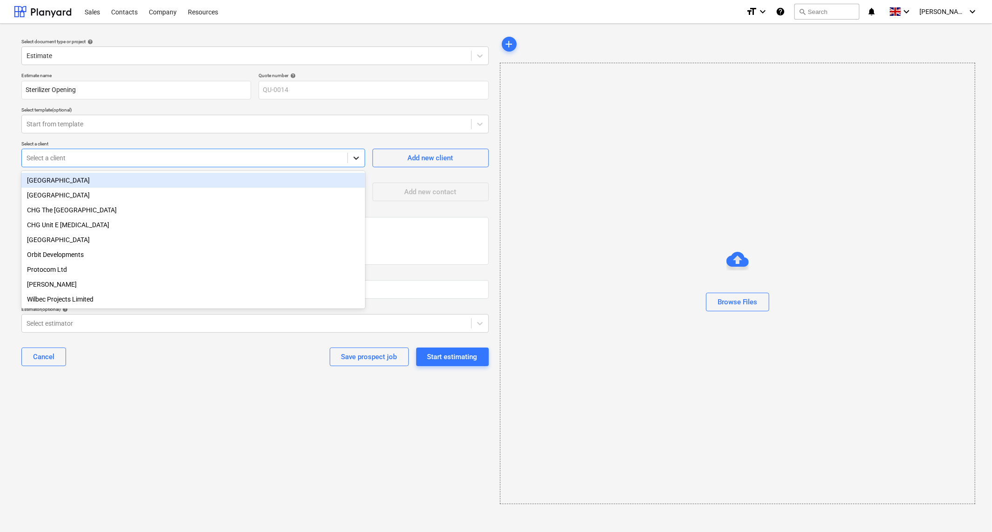
click at [354, 161] on icon at bounding box center [356, 157] width 9 height 9
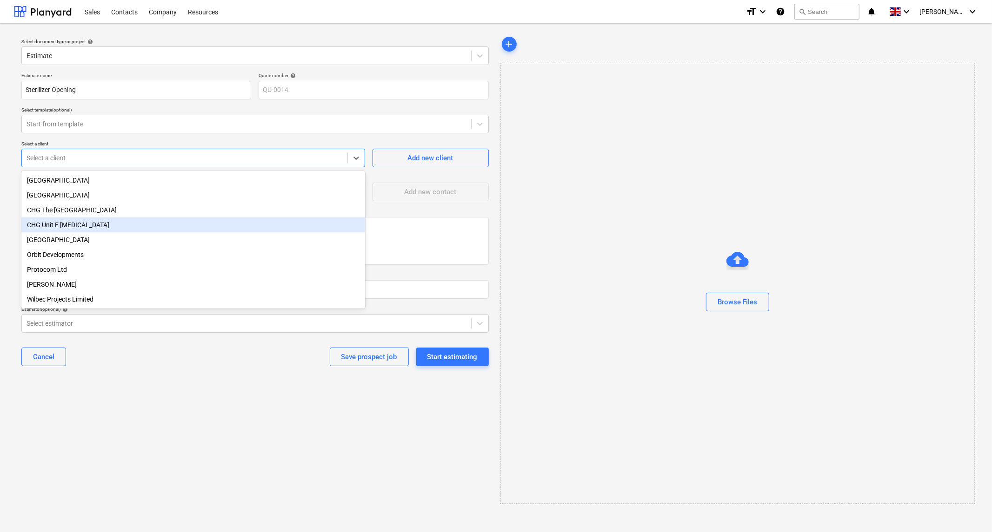
click at [82, 226] on div "CHG Unit E [MEDICAL_DATA]" at bounding box center [193, 225] width 344 height 15
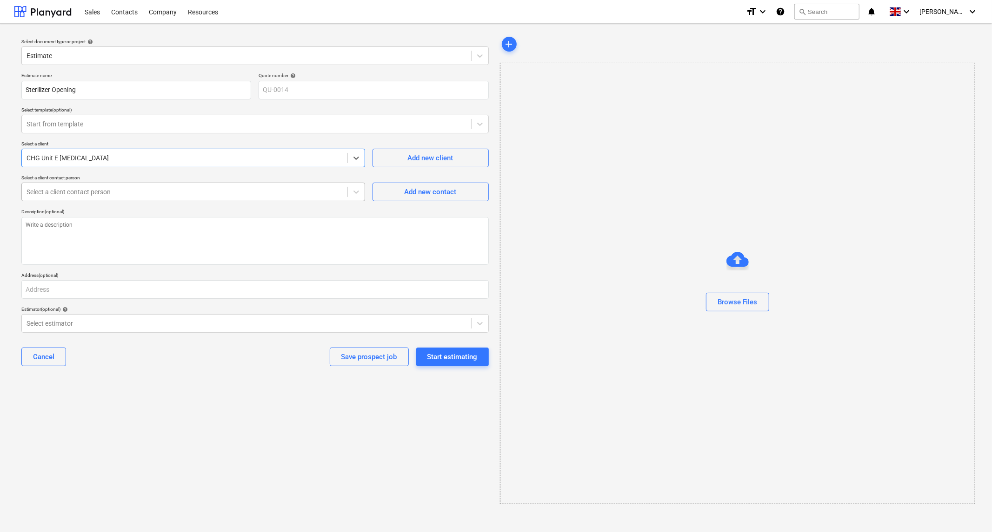
click at [95, 194] on div at bounding box center [185, 191] width 316 height 9
click at [441, 190] on div "Add new contact" at bounding box center [431, 192] width 52 height 12
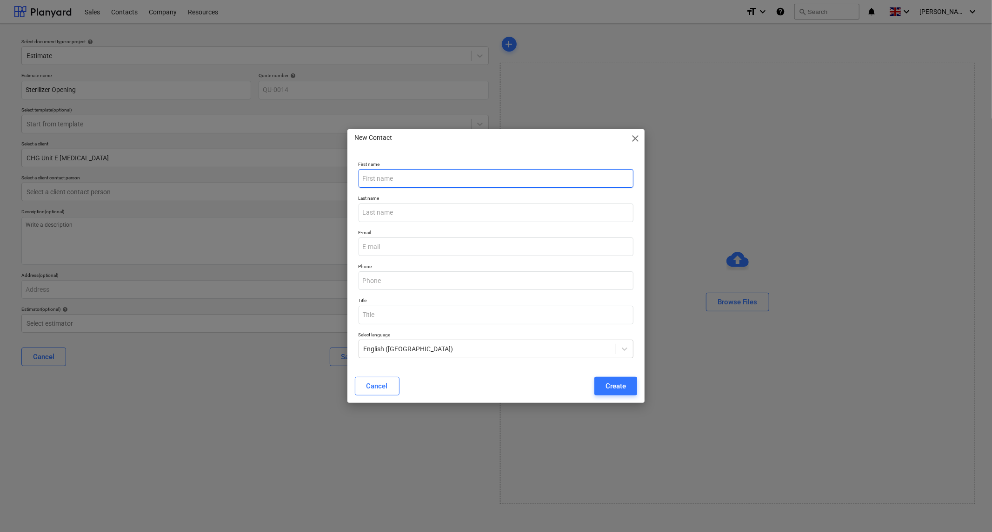
click at [414, 182] on input "text" at bounding box center [495, 178] width 275 height 19
click at [419, 181] on input "text" at bounding box center [495, 178] width 275 height 19
click at [379, 209] on input "text" at bounding box center [495, 213] width 275 height 19
click at [399, 239] on input "email" at bounding box center [495, 247] width 275 height 19
click at [408, 246] on input "email" at bounding box center [495, 247] width 275 height 19
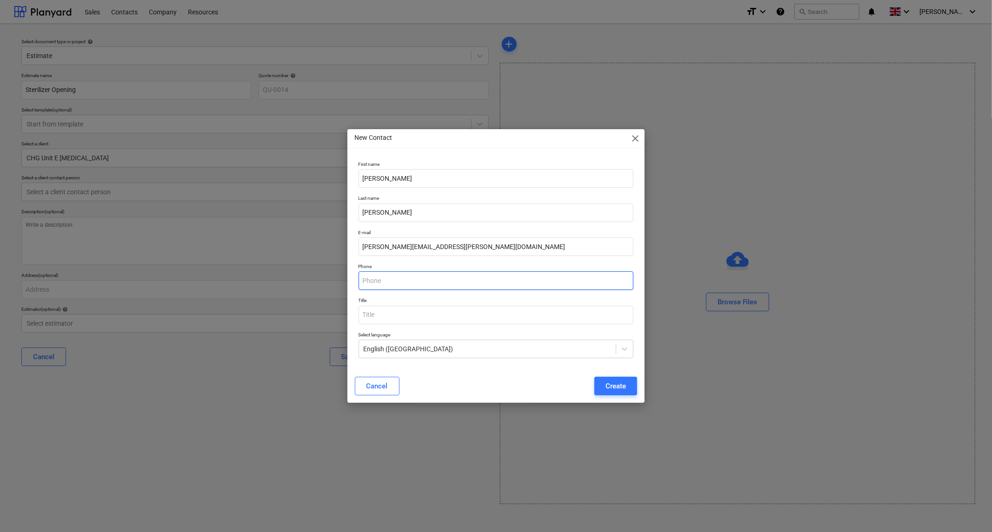
click at [505, 279] on input "text" at bounding box center [495, 281] width 275 height 19
click at [382, 281] on input "text" at bounding box center [495, 281] width 275 height 19
click at [381, 282] on input "07921871630" at bounding box center [495, 281] width 275 height 19
click at [395, 280] on input "07921 871630" at bounding box center [495, 281] width 275 height 19
click at [614, 386] on div "Create" at bounding box center [615, 386] width 20 height 12
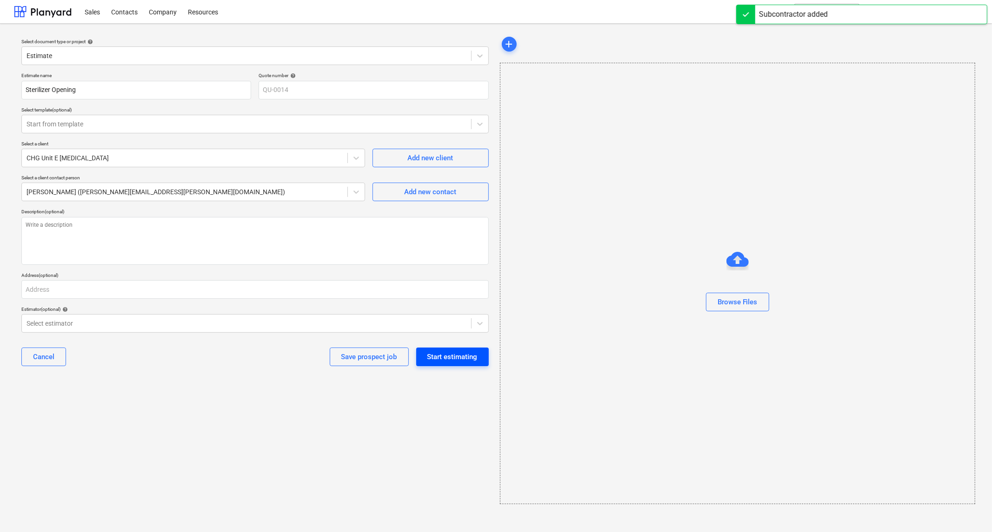
click at [462, 360] on div "Start estimating" at bounding box center [452, 357] width 50 height 12
